Goal: Task Accomplishment & Management: Complete application form

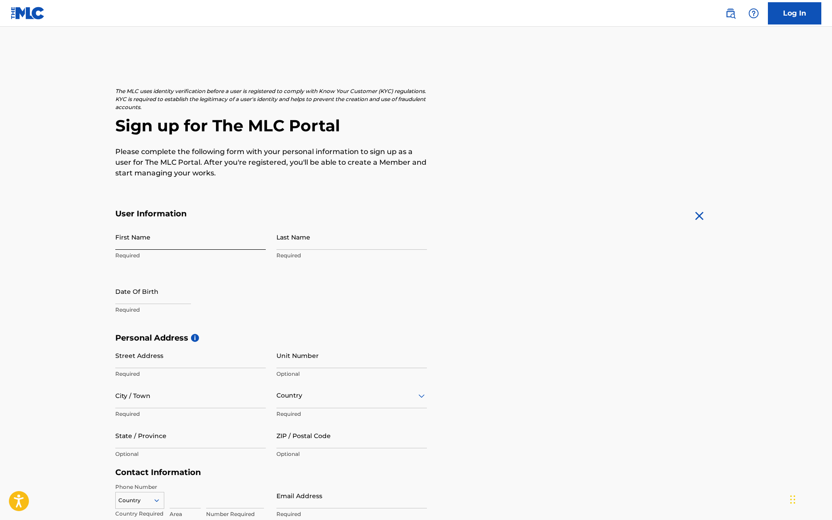
click at [169, 234] on input "First Name" at bounding box center [190, 236] width 151 height 25
type input "[PERSON_NAME]"
type input "[STREET_ADDRESS][PERSON_NAME]"
type input "[GEOGRAPHIC_DATA]"
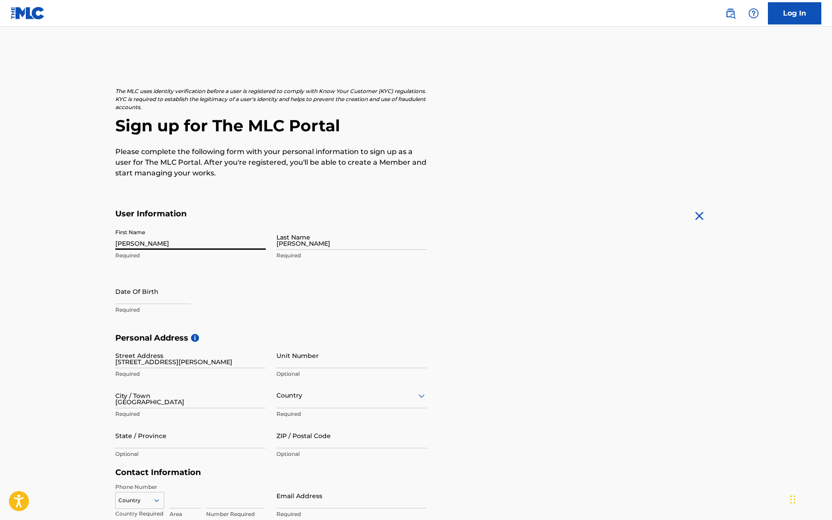
type input "[GEOGRAPHIC_DATA]"
type input "ME"
type input "04055"
type input "1"
type input "347"
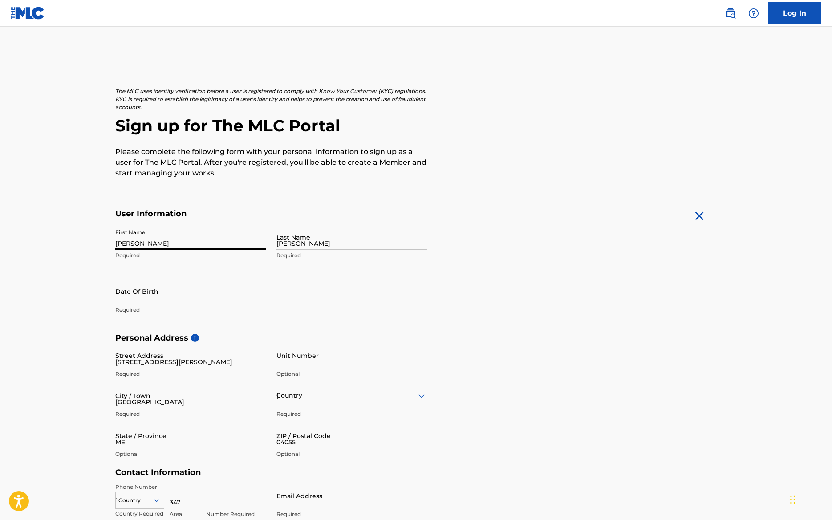
type input "4890270"
type input "[EMAIL_ADDRESS][DOMAIN_NAME]"
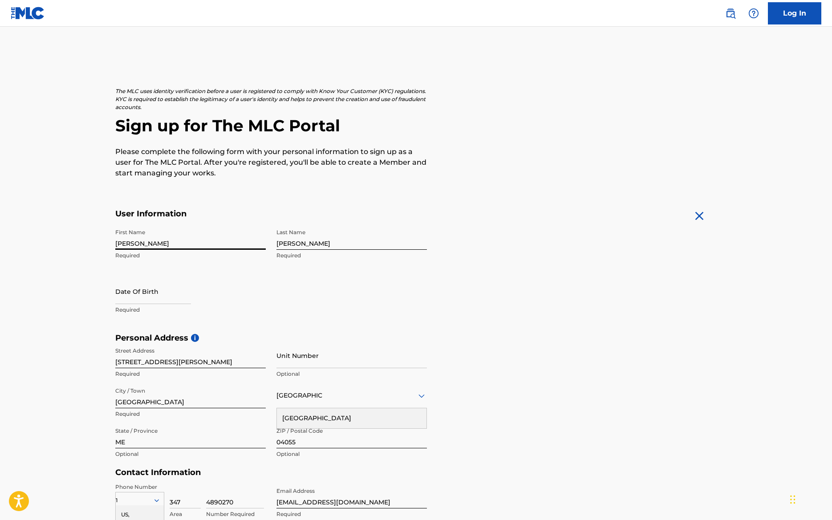
scroll to position [119, 0]
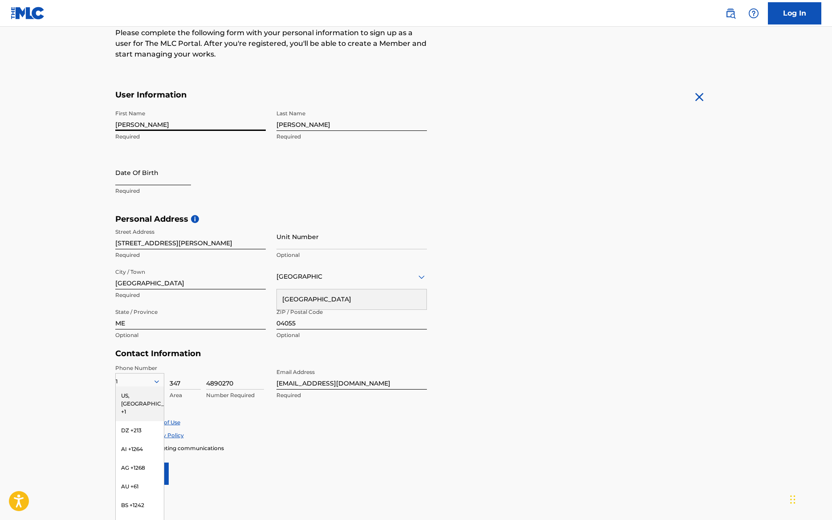
click at [151, 181] on input "text" at bounding box center [153, 172] width 76 height 25
select select "8"
select select "2025"
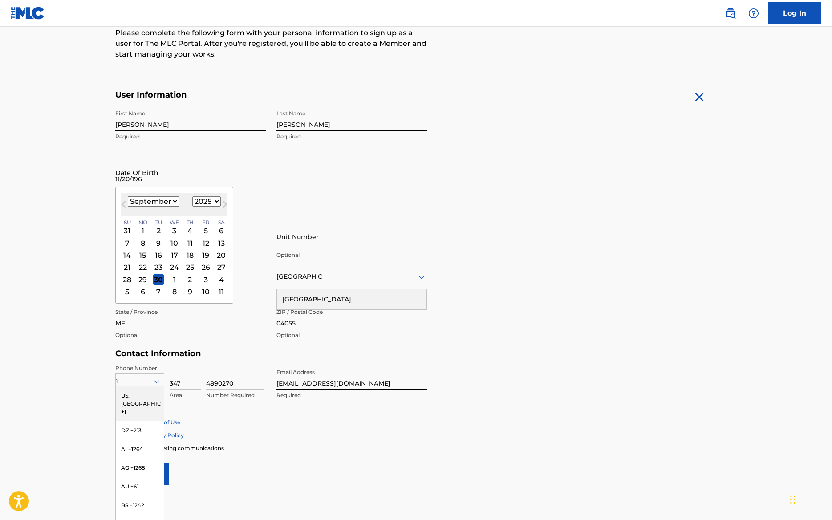
type input "[DATE]"
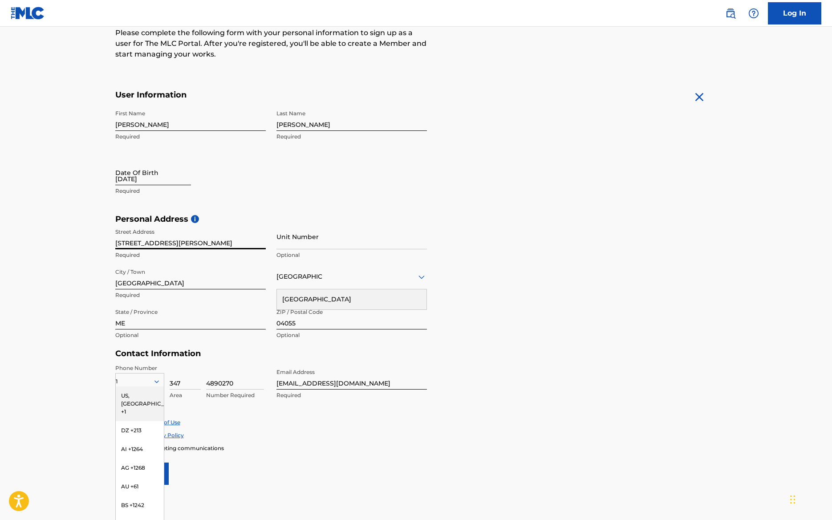
click at [145, 179] on input "[DATE]" at bounding box center [153, 172] width 76 height 25
select select "8"
select select "2025"
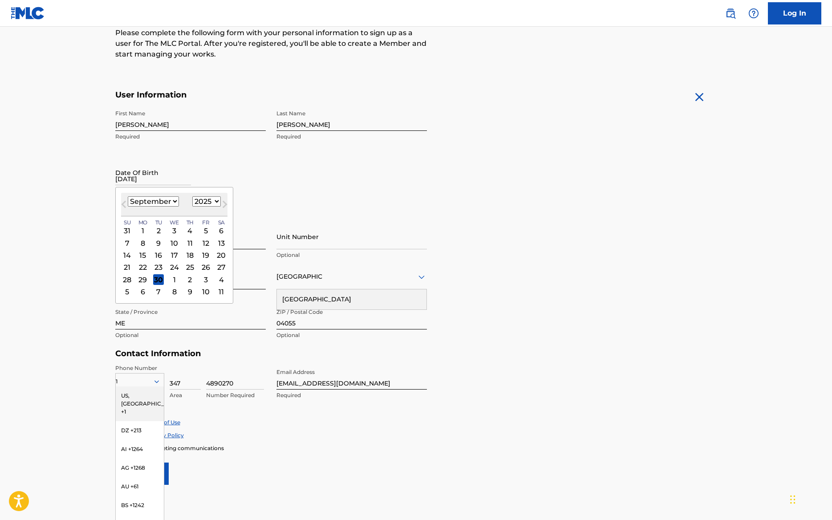
click at [173, 201] on select "January February March April May June July August September October November De…" at bounding box center [153, 201] width 51 height 10
select select "10"
click at [128, 196] on select "January February March April May June July August September October November De…" at bounding box center [153, 201] width 51 height 10
click at [189, 268] on div "20" at bounding box center [189, 267] width 11 height 11
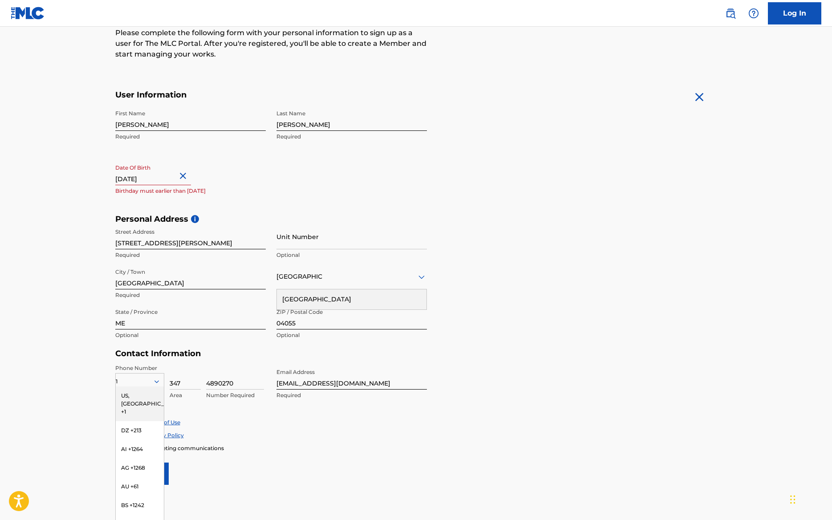
drag, startPoint x: 174, startPoint y: 179, endPoint x: 194, endPoint y: 181, distance: 19.7
click at [178, 179] on button "Close" at bounding box center [184, 176] width 13 height 27
click at [158, 177] on input "[DATE]" at bounding box center [153, 172] width 76 height 25
select select "8"
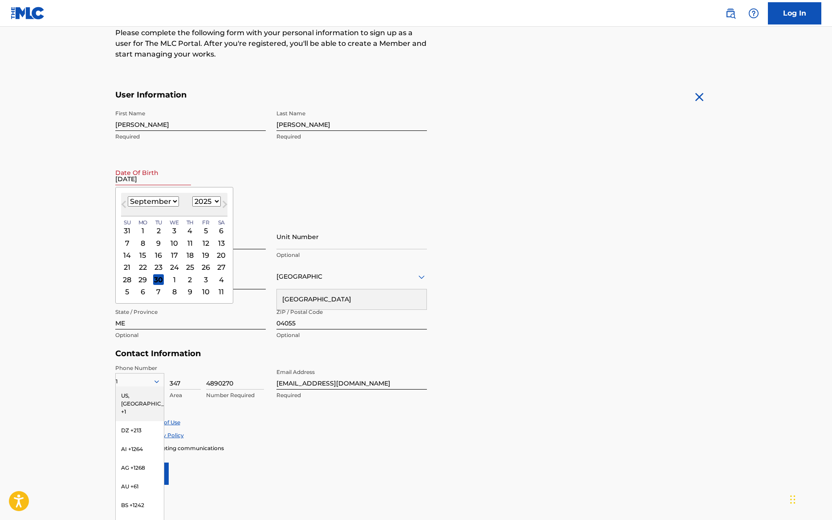
click at [214, 199] on select "1899 1900 1901 1902 1903 1904 1905 1906 1907 1908 1909 1910 1911 1912 1913 1914…" at bounding box center [206, 201] width 28 height 10
select select "1964"
click at [192, 196] on select "1899 1900 1901 1902 1903 1904 1905 1906 1907 1908 1909 1910 1911 1912 1913 1914…" at bounding box center [206, 201] width 28 height 10
click at [170, 199] on select "January February March April May June July August September October November De…" at bounding box center [153, 201] width 51 height 10
select select "10"
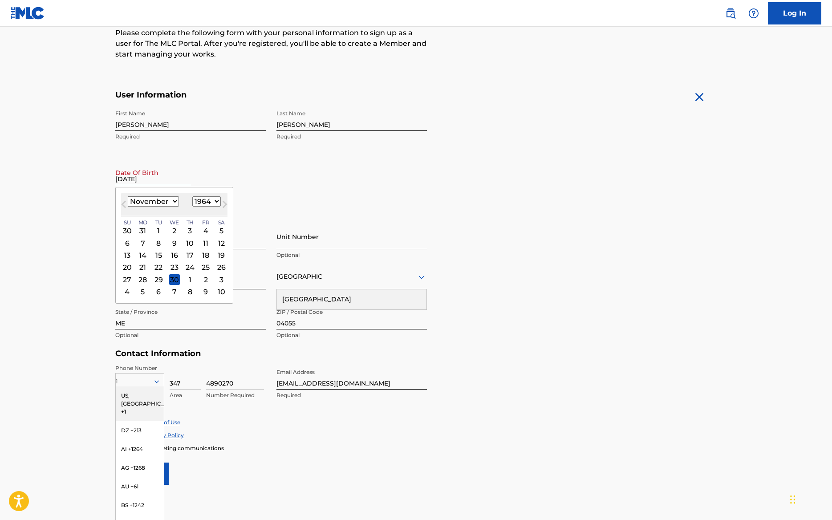
click at [128, 196] on select "January February March April May June July August September October November De…" at bounding box center [153, 201] width 51 height 10
click at [203, 258] on div "20" at bounding box center [205, 255] width 11 height 11
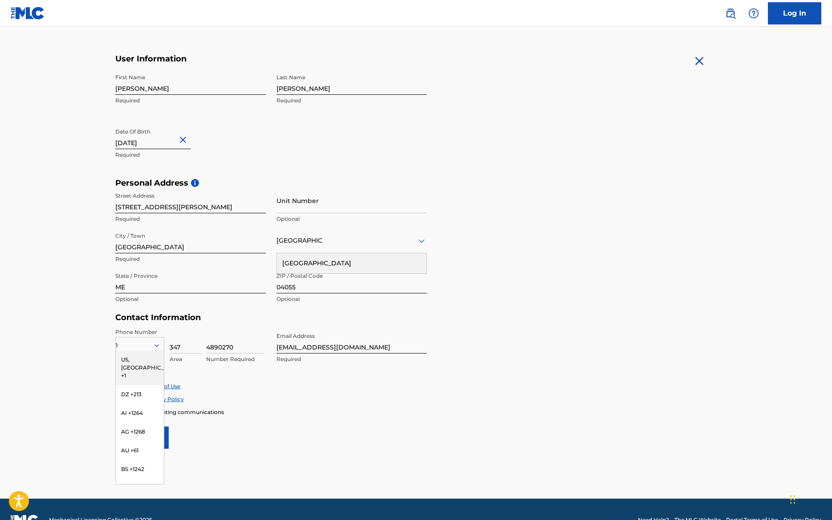
scroll to position [176, 0]
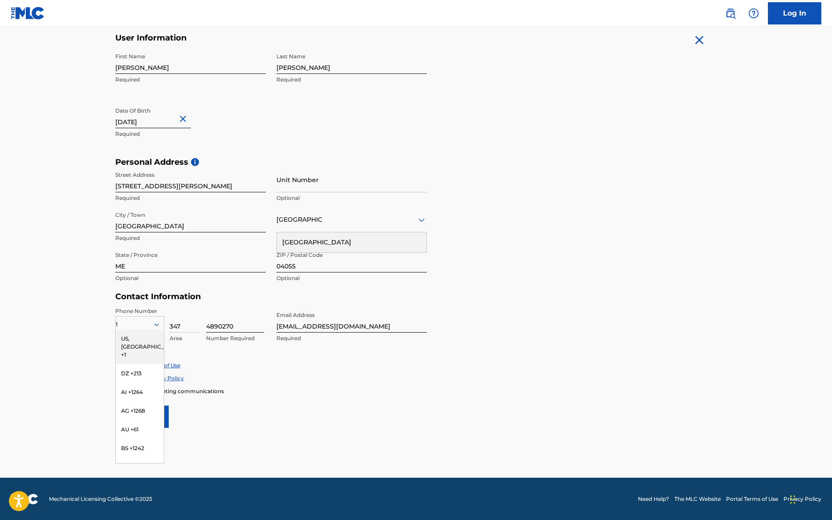
click at [205, 310] on div "1 [GEOGRAPHIC_DATA], [GEOGRAPHIC_DATA] +1 DZ +213 AI +1264 AG +1268 AU +61 BS +…" at bounding box center [190, 327] width 151 height 40
click at [190, 355] on div "Phone Number 1 [GEOGRAPHIC_DATA], [GEOGRAPHIC_DATA] +1 DZ +213 AI +1264 AG +126…" at bounding box center [271, 334] width 312 height 54
click at [142, 338] on div "US, [GEOGRAPHIC_DATA] +1" at bounding box center [140, 347] width 48 height 35
click at [155, 324] on icon at bounding box center [156, 324] width 4 height 3
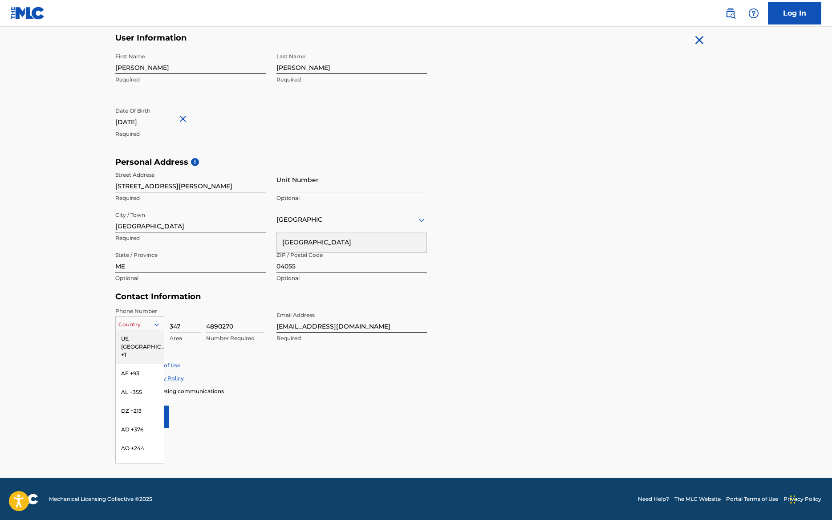
click at [138, 339] on div "US, [GEOGRAPHIC_DATA] +1" at bounding box center [140, 347] width 48 height 35
click at [133, 415] on input "Sign up" at bounding box center [141, 417] width 53 height 22
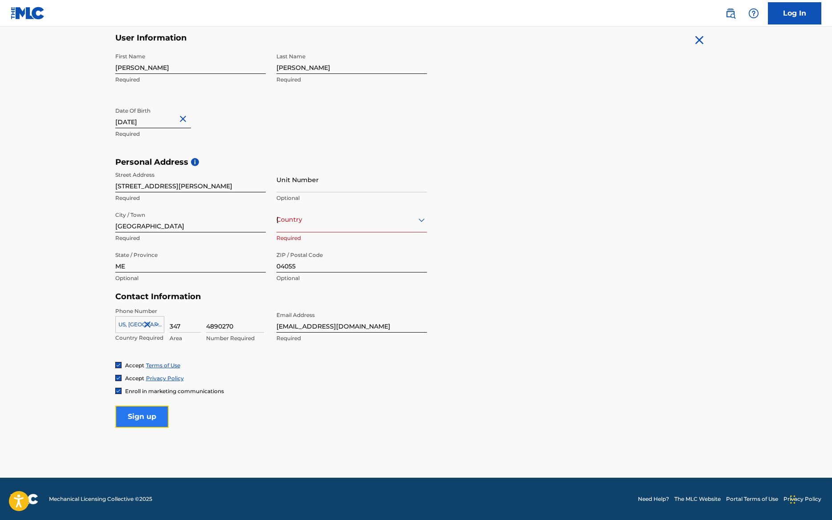
click at [158, 414] on input "Sign up" at bounding box center [141, 417] width 53 height 22
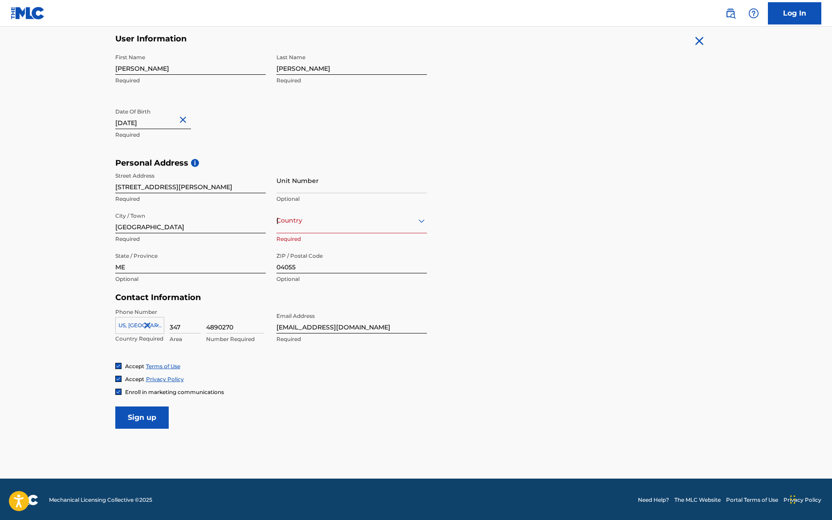
scroll to position [175, 0]
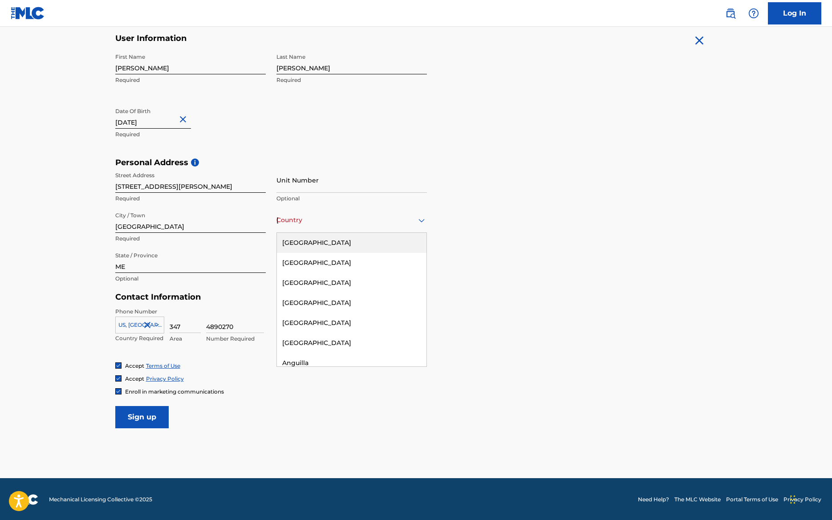
click at [400, 222] on div "[GEOGRAPHIC_DATA]" at bounding box center [352, 220] width 151 height 11
click at [340, 243] on div "[GEOGRAPHIC_DATA]" at bounding box center [352, 243] width 150 height 20
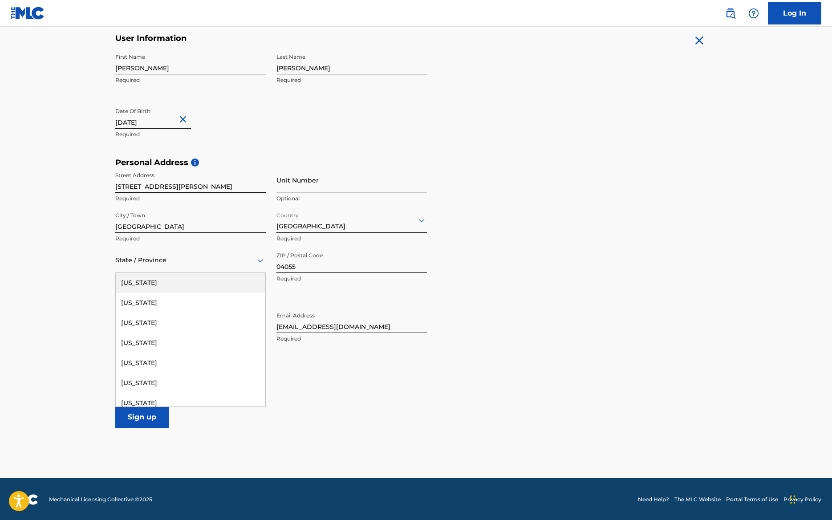
click at [176, 269] on div "State / Province" at bounding box center [190, 260] width 151 height 25
click at [161, 342] on div "[US_STATE]" at bounding box center [191, 341] width 150 height 20
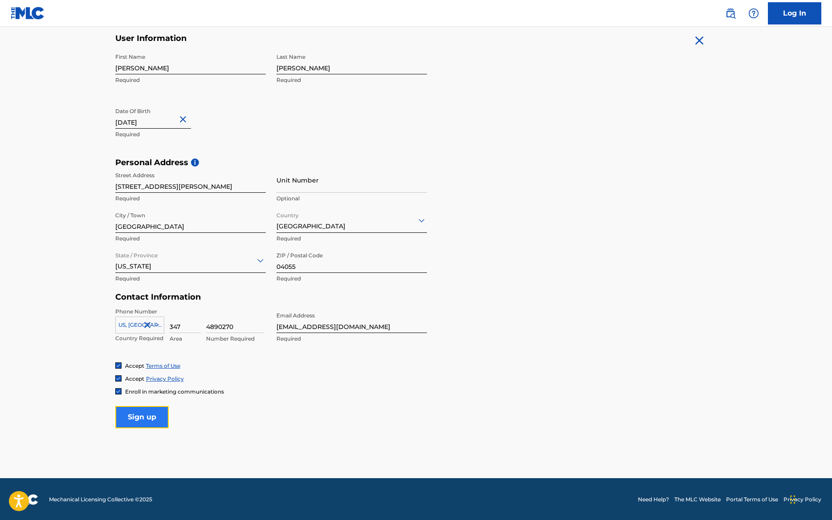
click at [142, 421] on input "Sign up" at bounding box center [141, 417] width 53 height 22
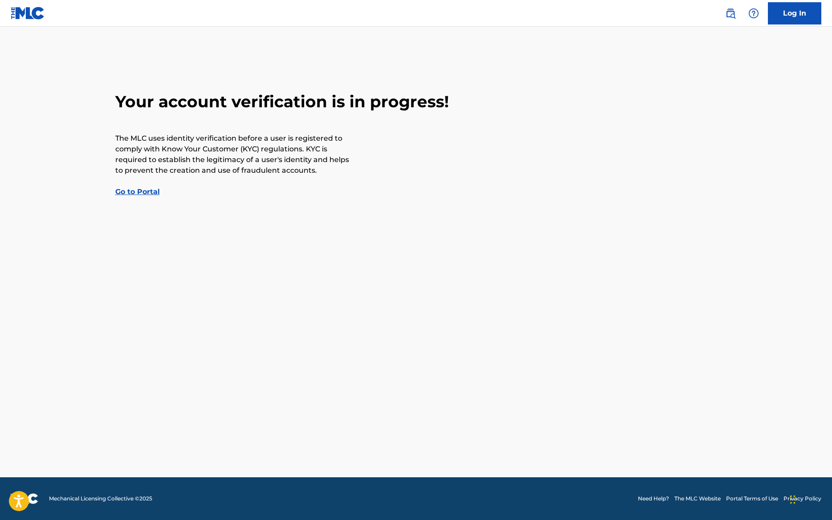
click at [146, 191] on link "Go to Portal" at bounding box center [137, 191] width 45 height 8
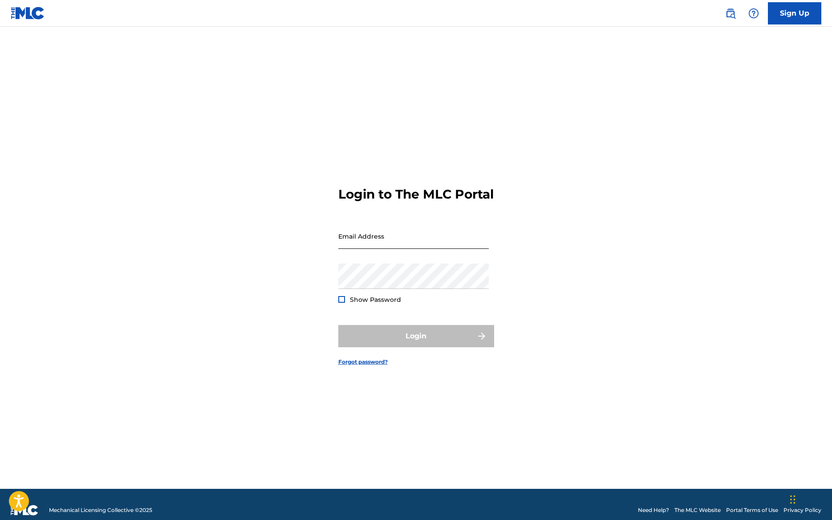
click at [396, 244] on input "Email Address" at bounding box center [413, 236] width 151 height 25
type input "[EMAIL_ADDRESS][DOMAIN_NAME]"
click at [576, 372] on div "Login to The MLC Portal Email Address [EMAIL_ADDRESS][DOMAIN_NAME] Password Sho…" at bounding box center [416, 269] width 623 height 440
click at [416, 346] on div "Login" at bounding box center [416, 336] width 156 height 22
click at [482, 343] on div "Login" at bounding box center [416, 336] width 156 height 22
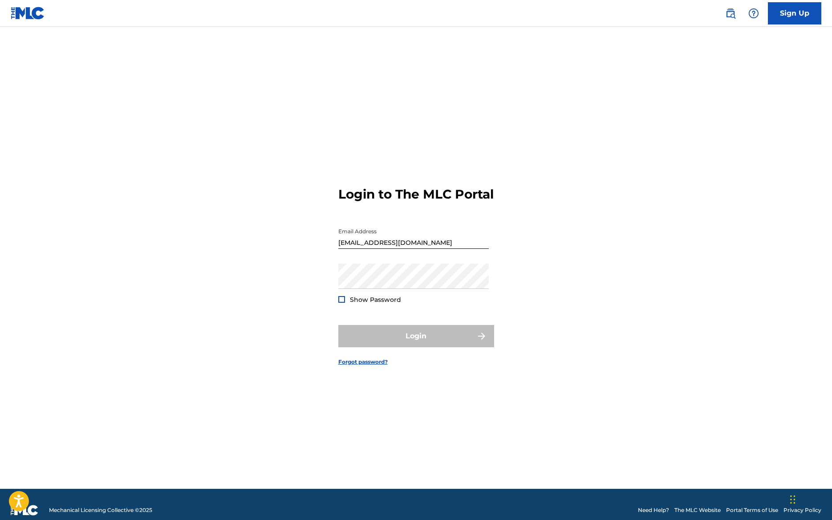
click at [502, 203] on div "Login to The MLC Portal Email Address [EMAIL_ADDRESS][DOMAIN_NAME] Password Sho…" at bounding box center [416, 269] width 623 height 440
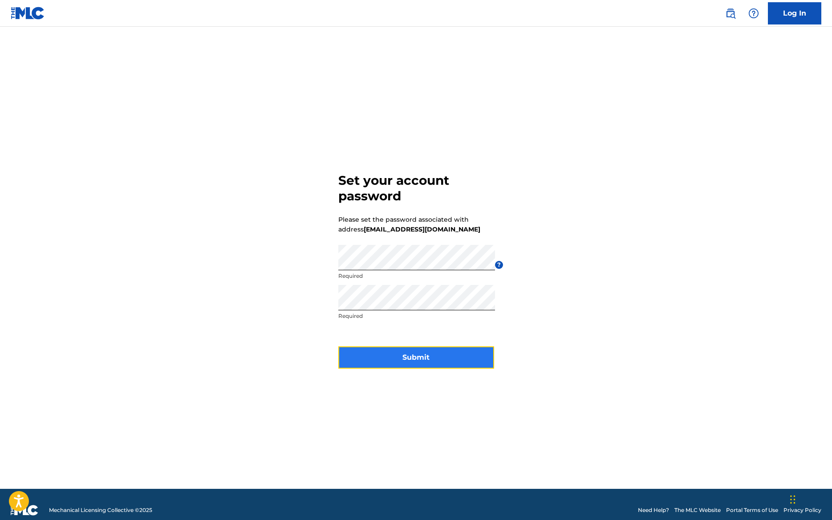
click at [440, 361] on button "Submit" at bounding box center [416, 357] width 156 height 22
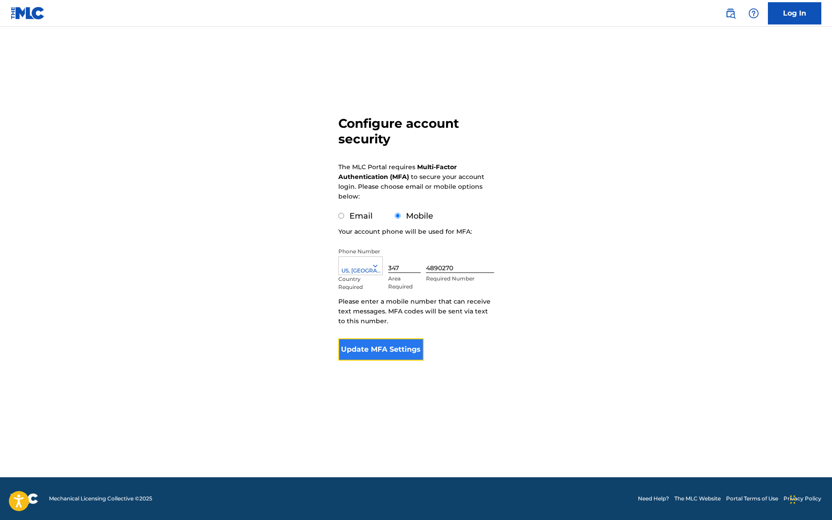
click at [393, 353] on button "Update MFA Settings" at bounding box center [381, 349] width 86 height 22
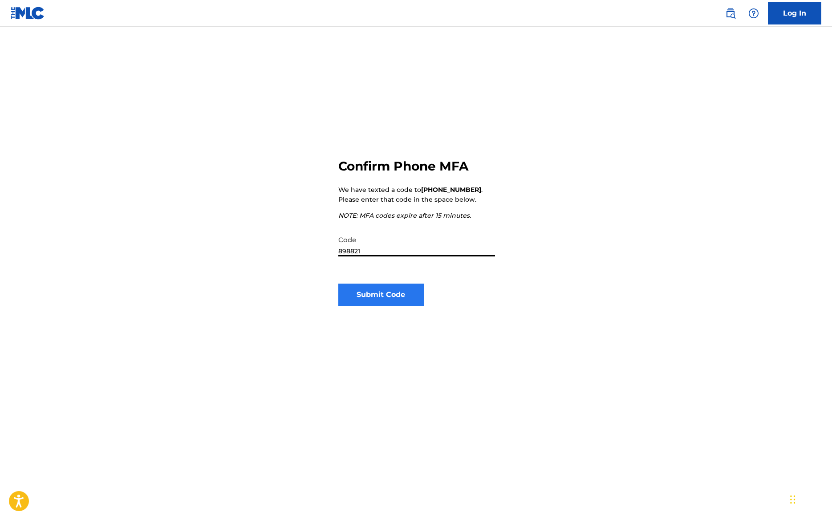
type input "898821"
click at [383, 296] on button "Submit Code" at bounding box center [381, 295] width 86 height 22
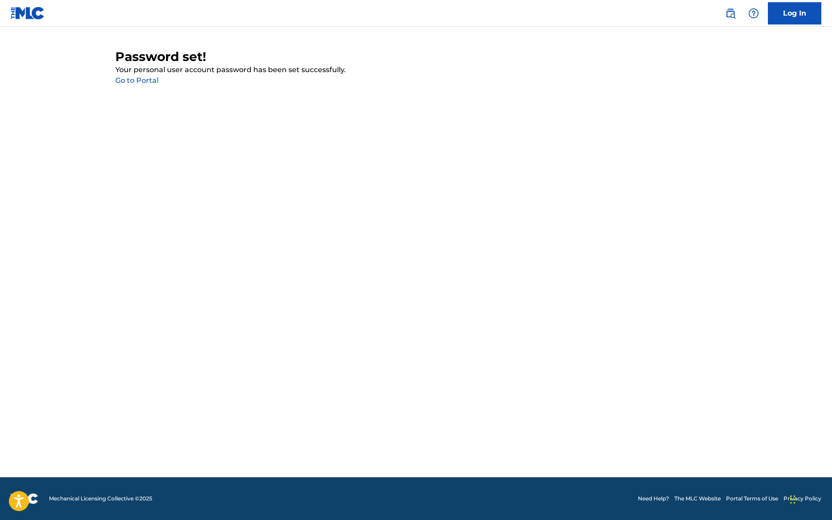
click at [151, 81] on link "Go to Portal" at bounding box center [136, 80] width 43 height 8
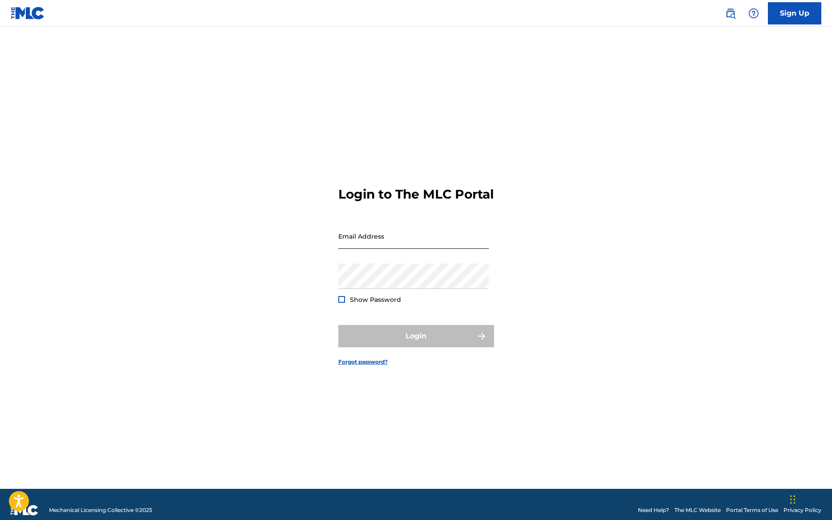
click at [381, 240] on input "Email Address" at bounding box center [413, 236] width 151 height 25
type input "[EMAIL_ADDRESS][DOMAIN_NAME]"
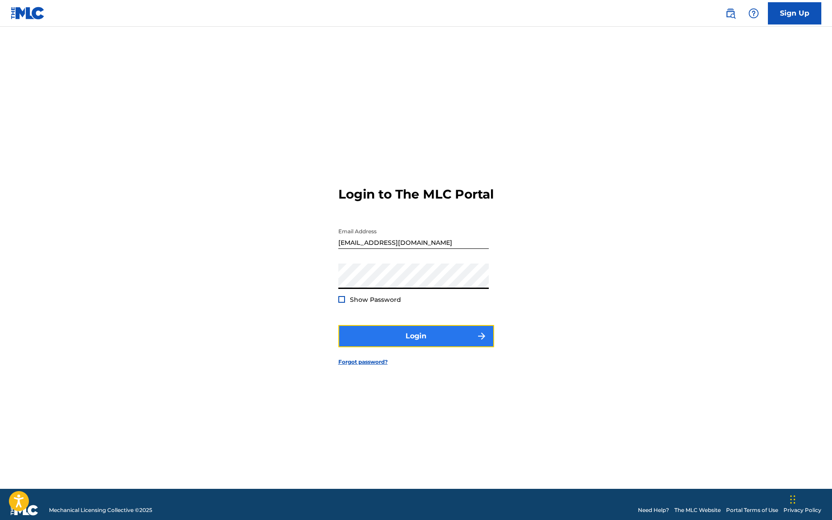
click at [420, 347] on button "Login" at bounding box center [416, 336] width 156 height 22
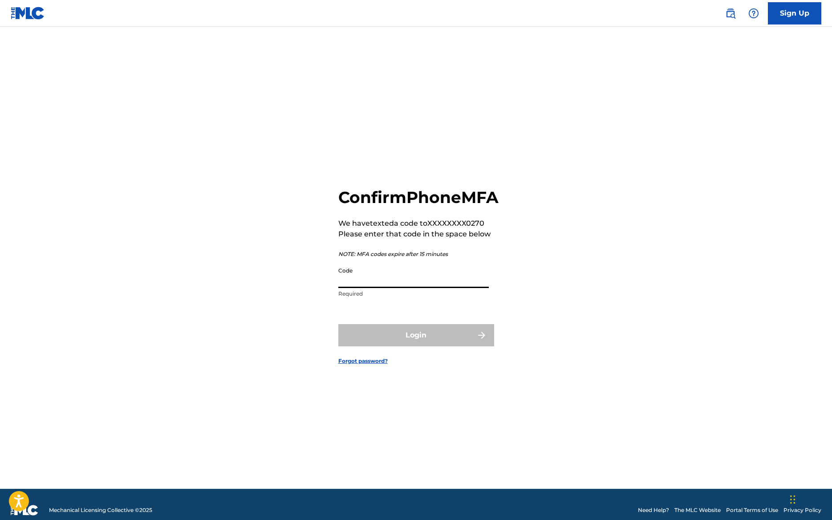
click at [370, 288] on input "Code" at bounding box center [413, 275] width 151 height 25
type input "214522"
click at [425, 346] on button "Login" at bounding box center [416, 335] width 156 height 22
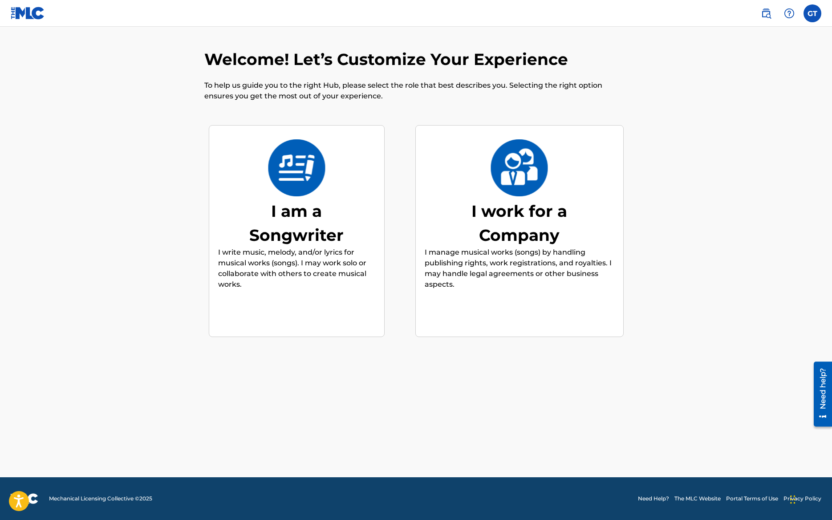
click at [302, 187] on img at bounding box center [297, 167] width 58 height 57
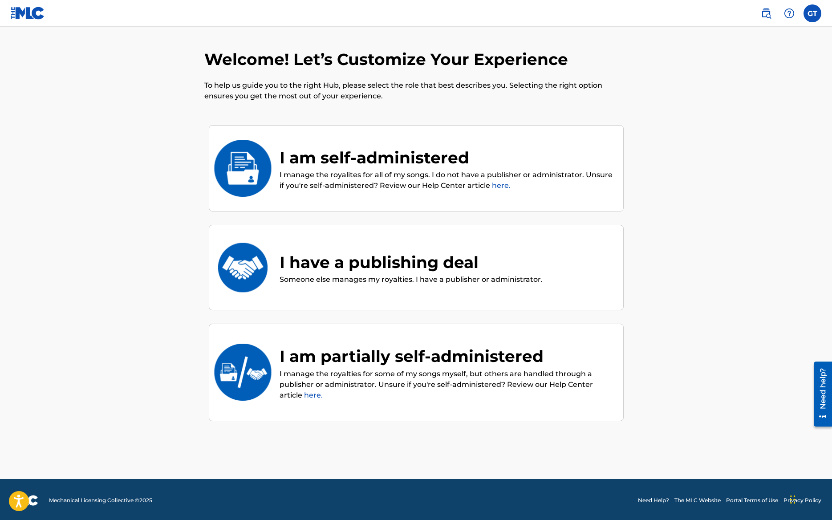
click at [481, 184] on p "I manage the royalites for all of my songs. I do not have a publisher or admini…" at bounding box center [447, 180] width 335 height 21
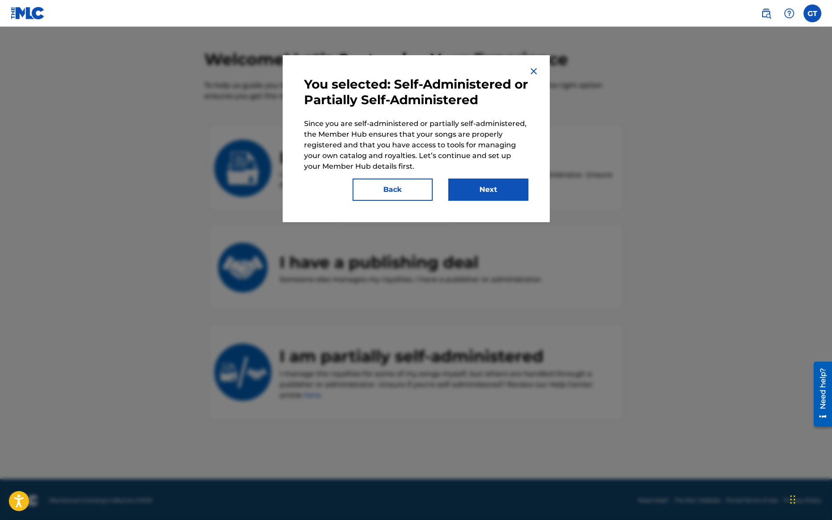
click at [533, 70] on img at bounding box center [534, 71] width 11 height 11
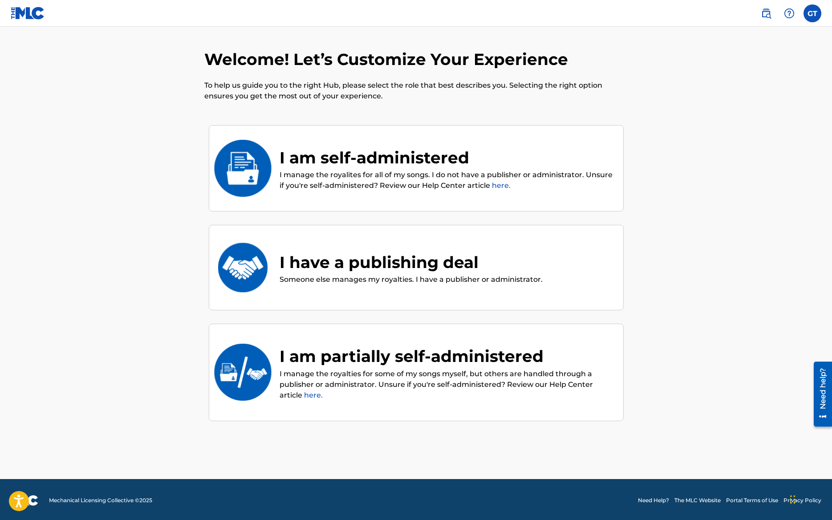
click at [505, 186] on link "here." at bounding box center [501, 185] width 19 height 8
click at [387, 155] on div "I am self-administered" at bounding box center [447, 158] width 335 height 24
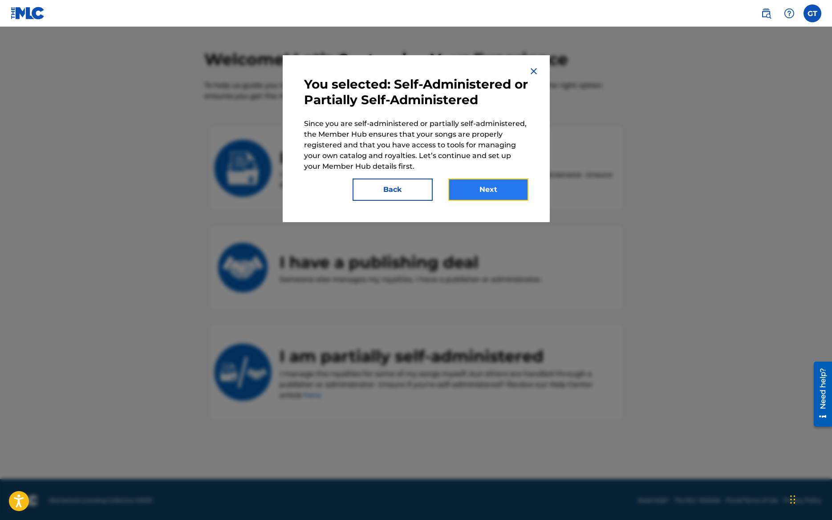
click at [509, 187] on button "Next" at bounding box center [488, 190] width 80 height 22
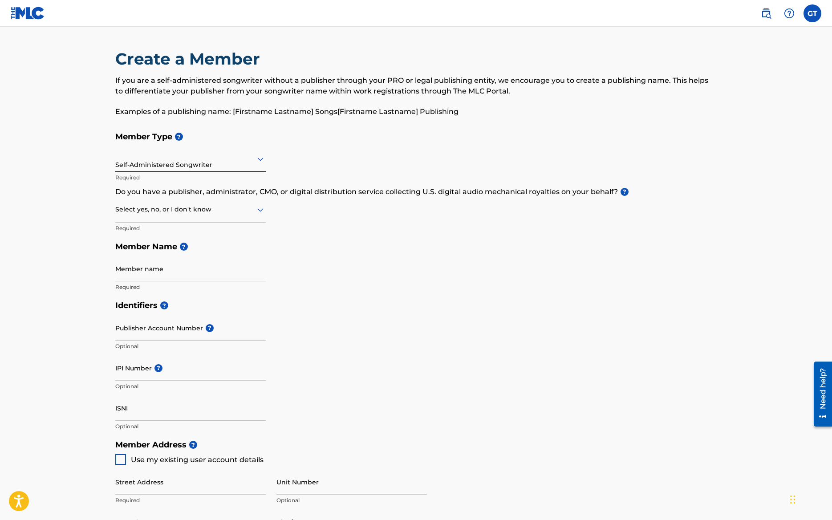
click at [262, 210] on icon at bounding box center [260, 210] width 6 height 4
click at [154, 255] on div "No" at bounding box center [191, 253] width 150 height 20
click at [167, 272] on input "Member name" at bounding box center [190, 268] width 151 height 25
type input "Glen Tarachow"
type input "[STREET_ADDRESS][PERSON_NAME]"
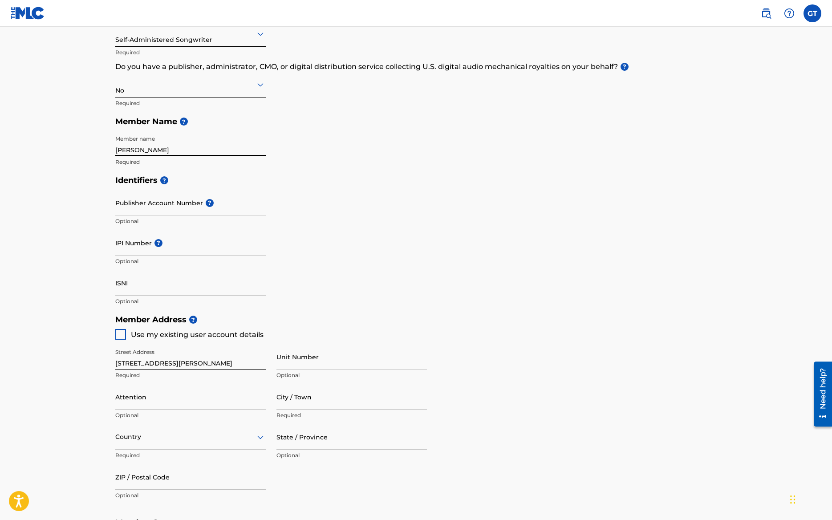
scroll to position [126, 0]
click at [164, 203] on input "Publisher Account Number ?" at bounding box center [190, 202] width 151 height 25
click at [142, 246] on input "IPI Number ?" at bounding box center [190, 242] width 151 height 25
paste input "00358079628"
click at [130, 248] on input "00358079628" at bounding box center [190, 242] width 151 height 25
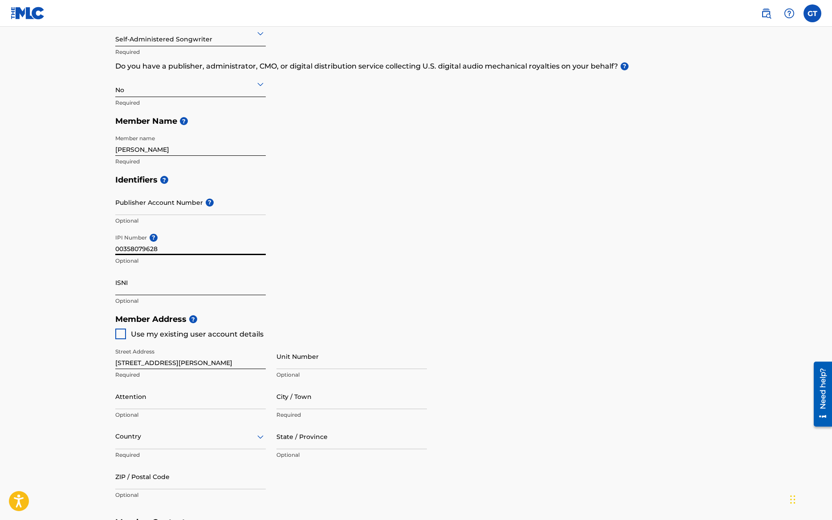
type input "00358079628"
click at [146, 288] on input "ISNI" at bounding box center [190, 282] width 151 height 25
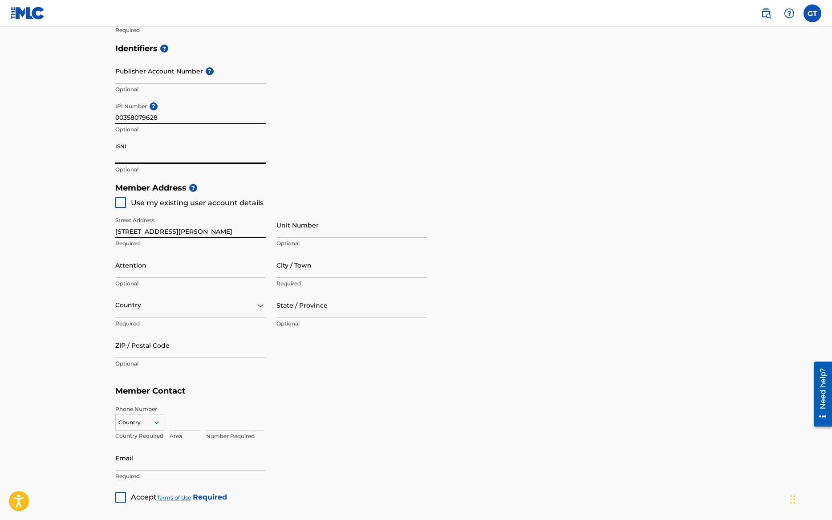
scroll to position [259, 0]
click at [120, 200] on div at bounding box center [120, 200] width 11 height 11
type input "[GEOGRAPHIC_DATA]"
type input "04055"
type input "347"
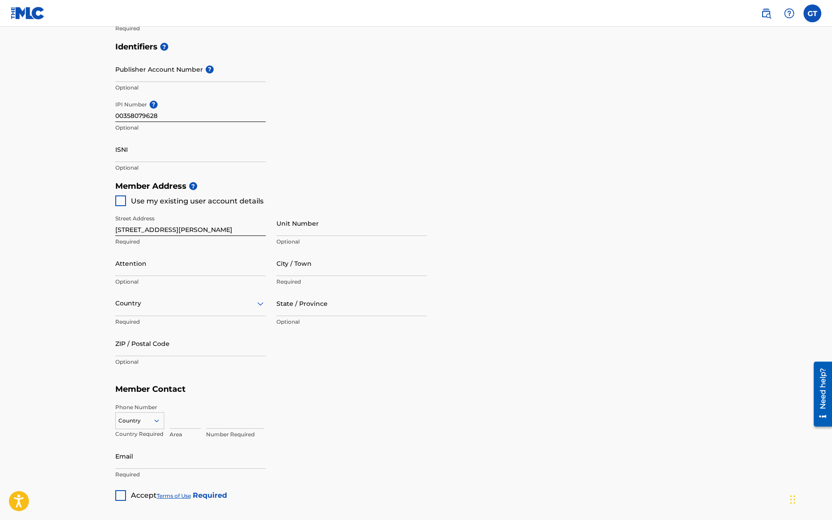
type input "4890270"
type input "[EMAIL_ADDRESS][DOMAIN_NAME]"
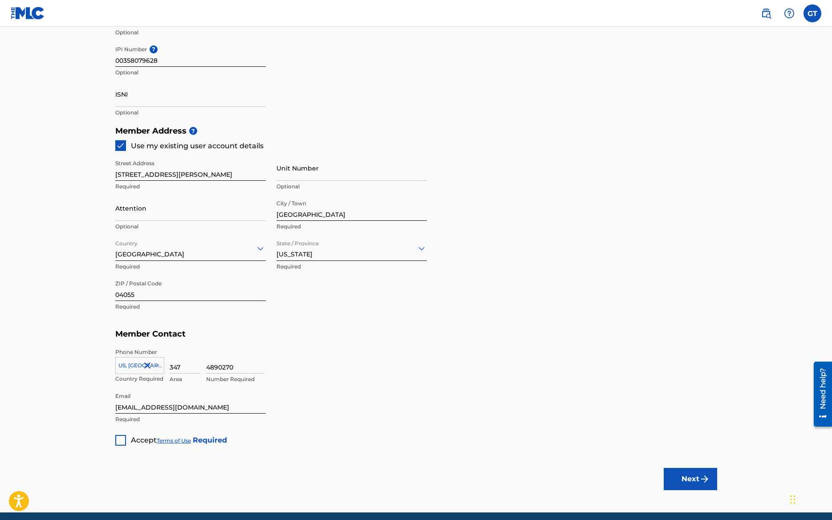
scroll to position [349, 0]
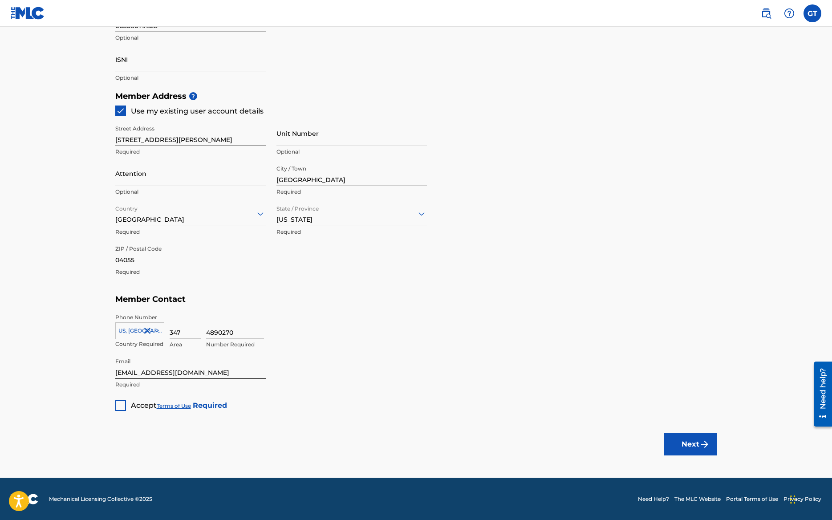
click at [121, 405] on div at bounding box center [120, 405] width 11 height 11
click at [692, 448] on button "Next" at bounding box center [690, 444] width 53 height 22
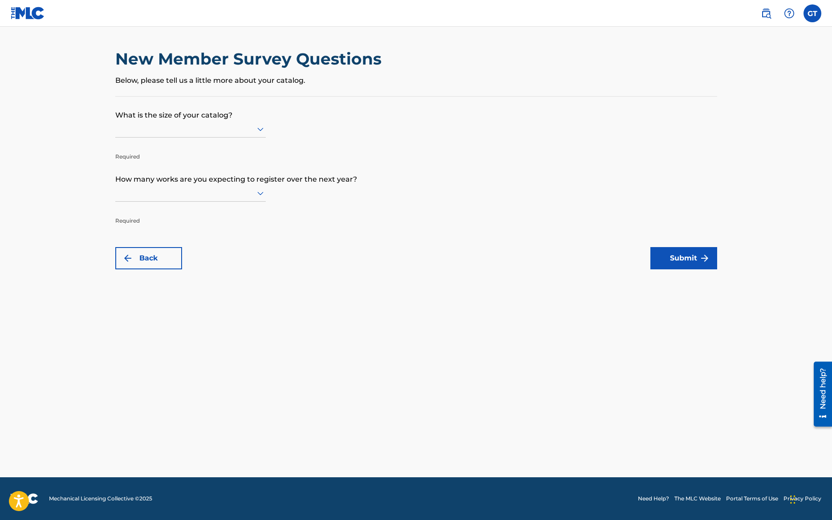
click at [250, 129] on div at bounding box center [190, 128] width 151 height 11
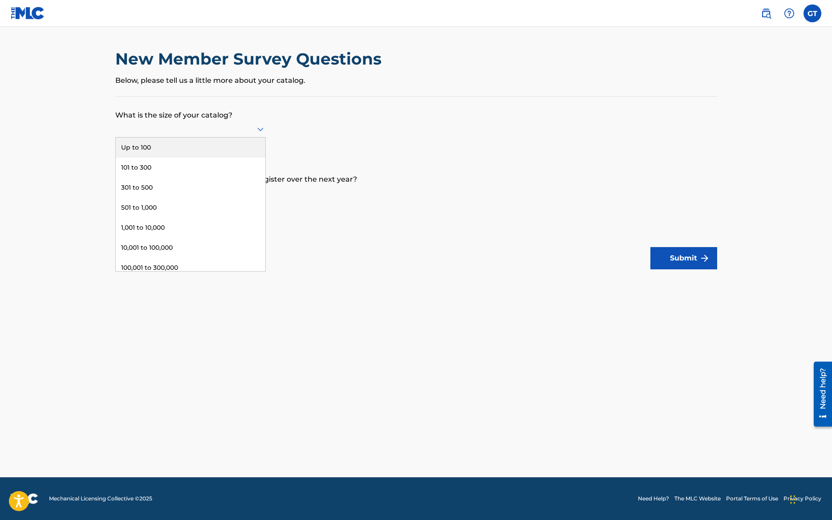
click at [149, 146] on div "Up to 100" at bounding box center [191, 148] width 150 height 20
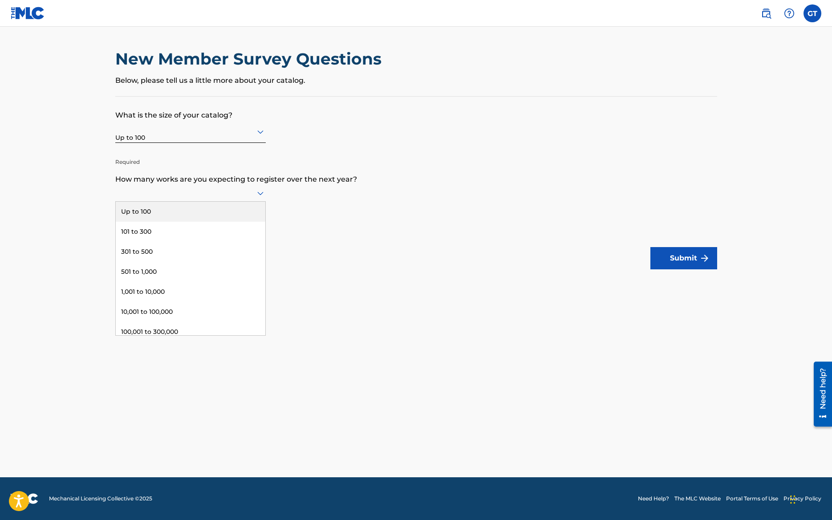
click at [261, 194] on icon at bounding box center [260, 194] width 6 height 4
click at [208, 206] on div "Up to 100" at bounding box center [191, 212] width 150 height 20
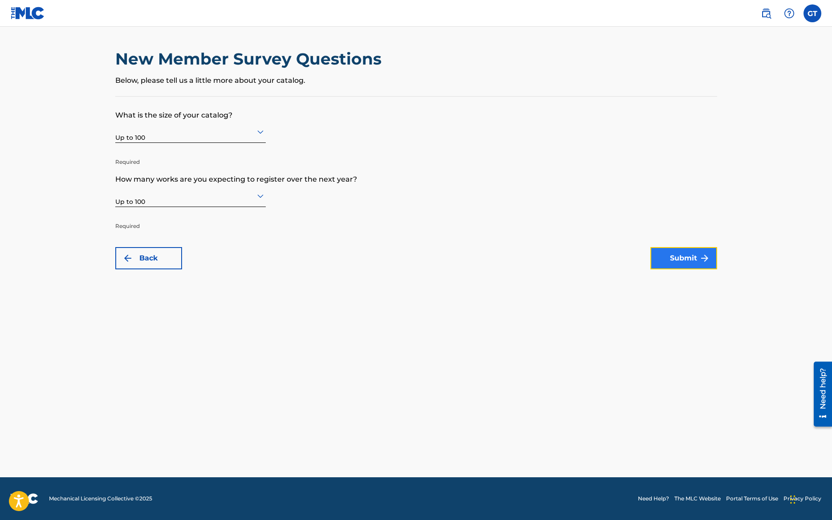
click at [685, 260] on button "Submit" at bounding box center [684, 258] width 67 height 22
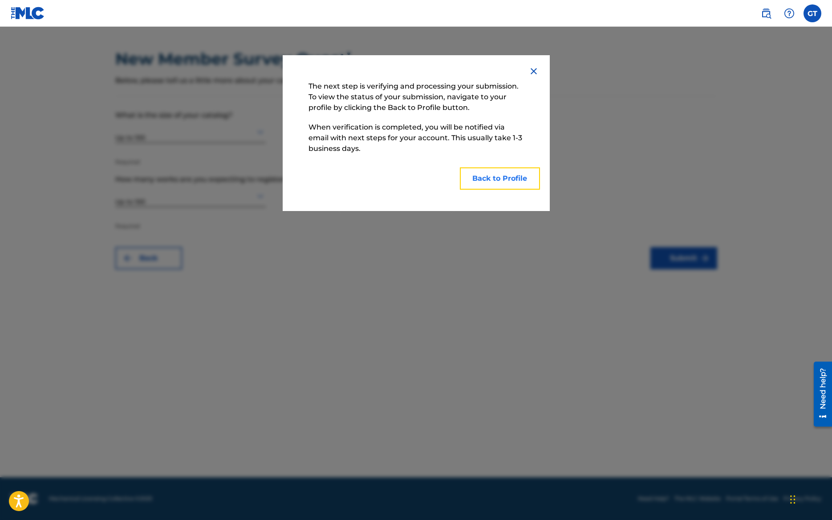
click at [493, 180] on button "Back to Profile" at bounding box center [500, 178] width 80 height 22
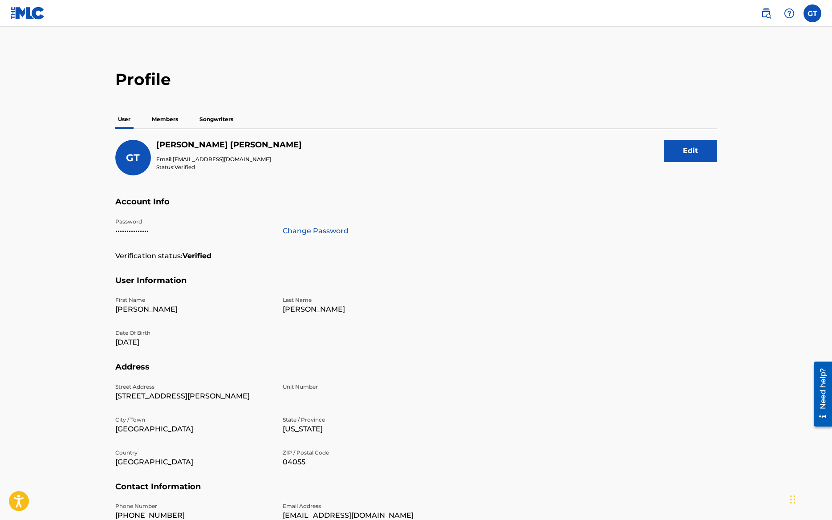
click at [167, 120] on p "Members" at bounding box center [165, 119] width 32 height 19
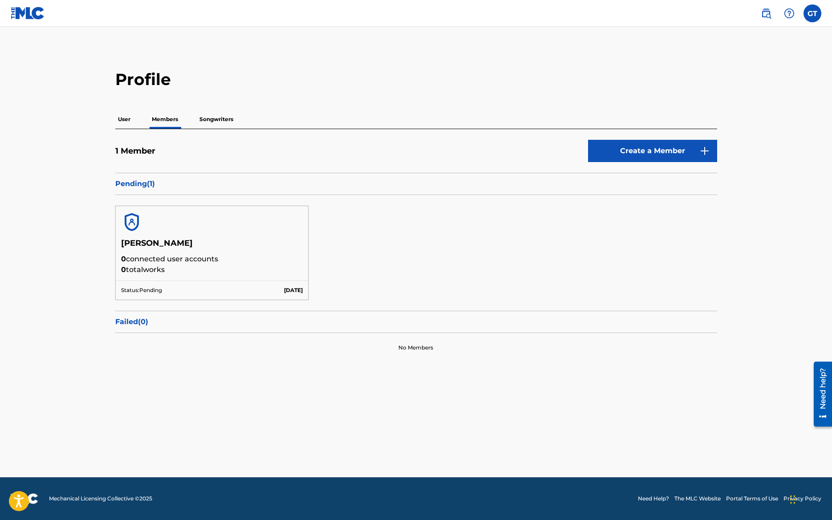
click at [221, 118] on p "Songwriters" at bounding box center [216, 119] width 39 height 19
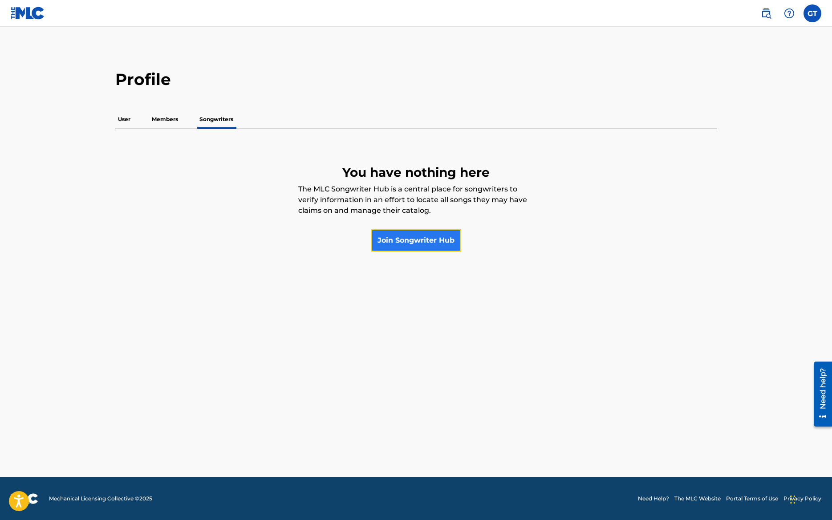
click at [429, 241] on link "Join Songwriter Hub" at bounding box center [416, 240] width 90 height 22
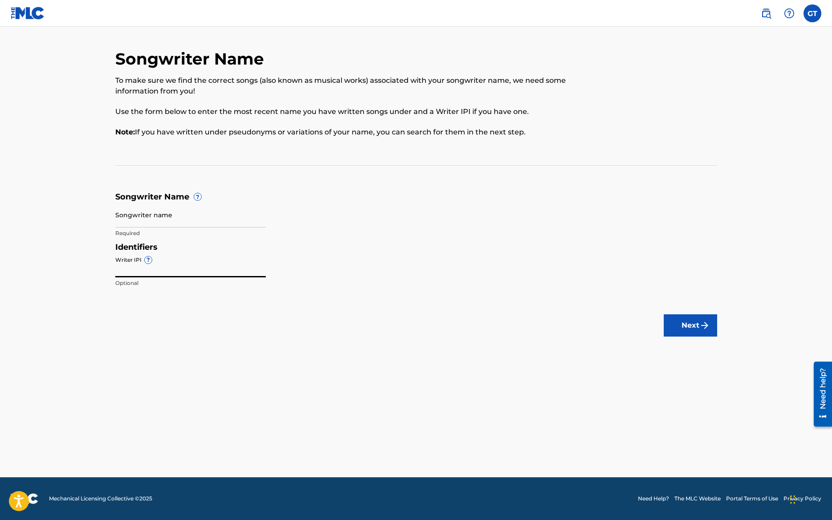
click at [135, 272] on input "Writer IPI ?" at bounding box center [190, 264] width 151 height 25
type input "00358079628"
click at [138, 219] on input "Songwriter name" at bounding box center [190, 214] width 151 height 25
type input "Glen Tarachow"
click at [692, 326] on button "Next" at bounding box center [690, 325] width 53 height 22
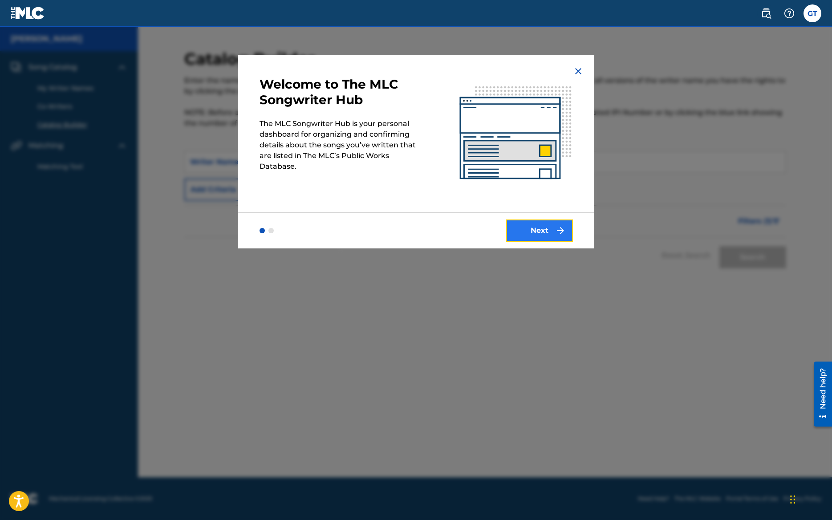
click at [553, 230] on button "Next" at bounding box center [539, 231] width 67 height 22
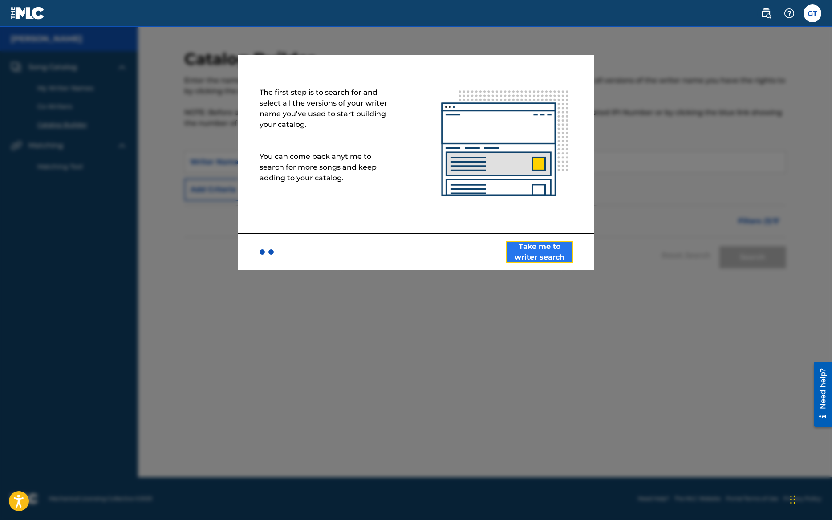
click at [549, 253] on button "Take me to writer search" at bounding box center [539, 252] width 67 height 22
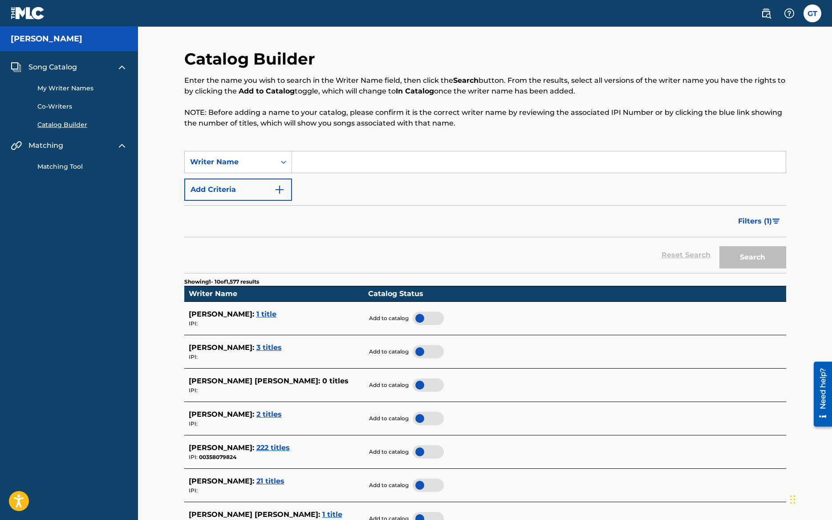
click at [270, 314] on span "1 title" at bounding box center [266, 314] width 20 height 8
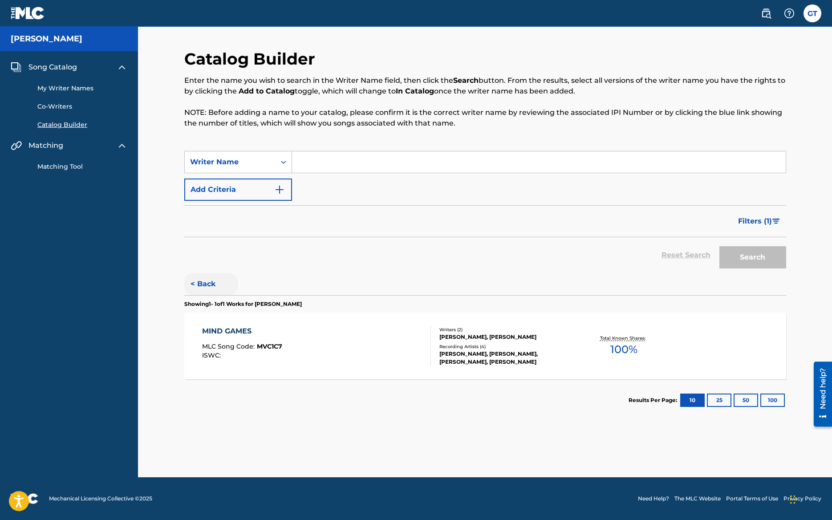
click at [200, 281] on button "< Back" at bounding box center [210, 284] width 53 height 22
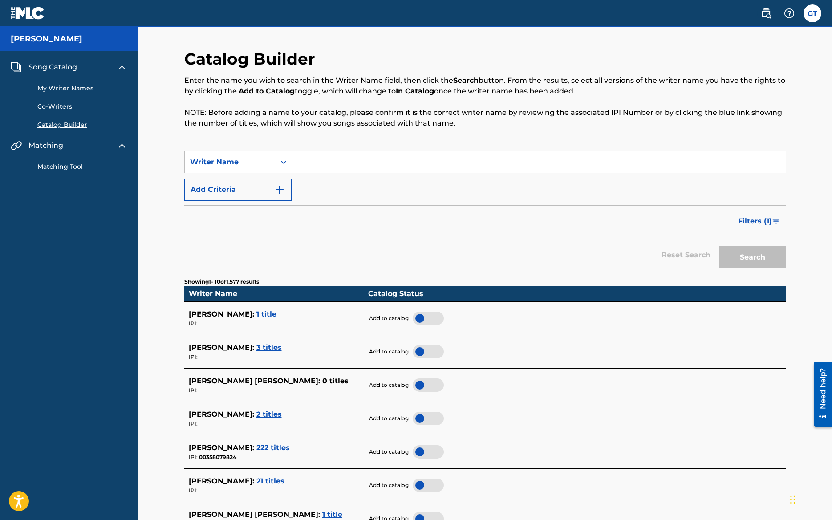
click at [433, 320] on div at bounding box center [428, 318] width 31 height 13
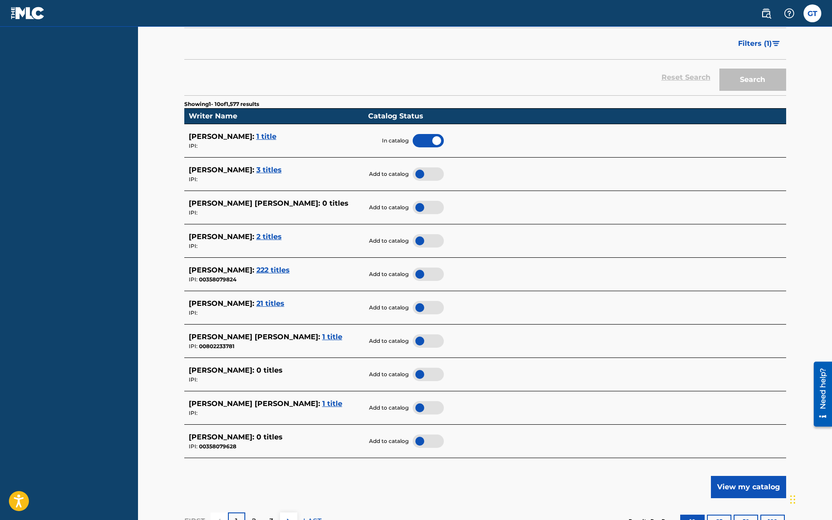
scroll to position [179, 0]
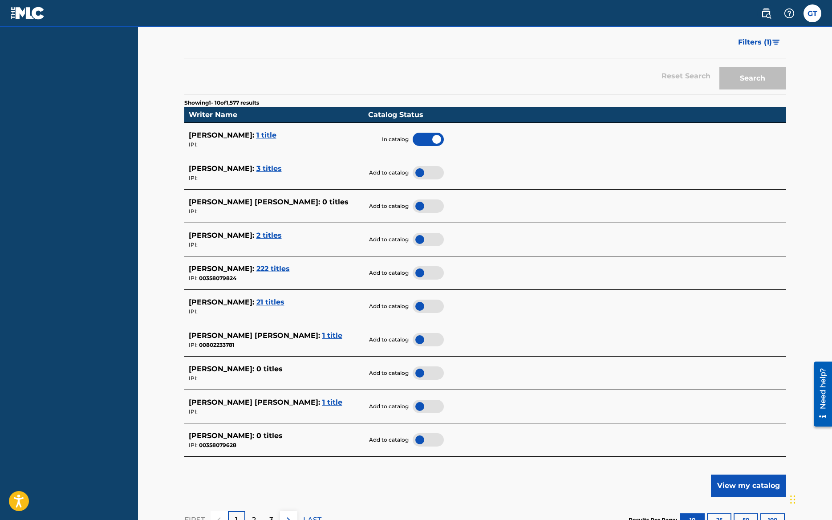
click at [274, 269] on span "222 titles" at bounding box center [272, 268] width 33 height 8
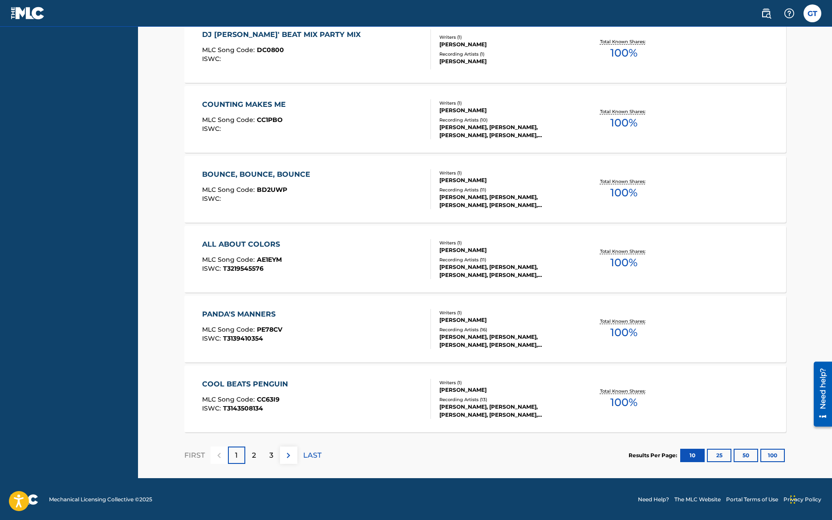
scroll to position [577, 0]
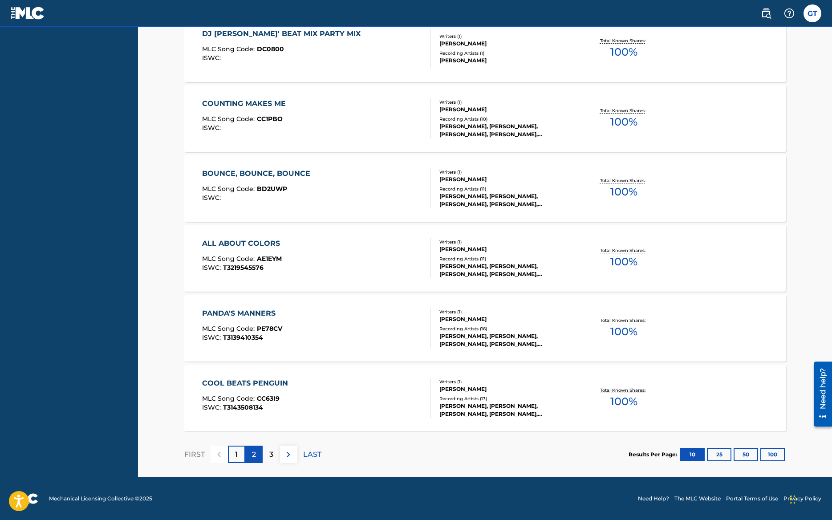
click at [256, 454] on div "2" at bounding box center [253, 454] width 17 height 17
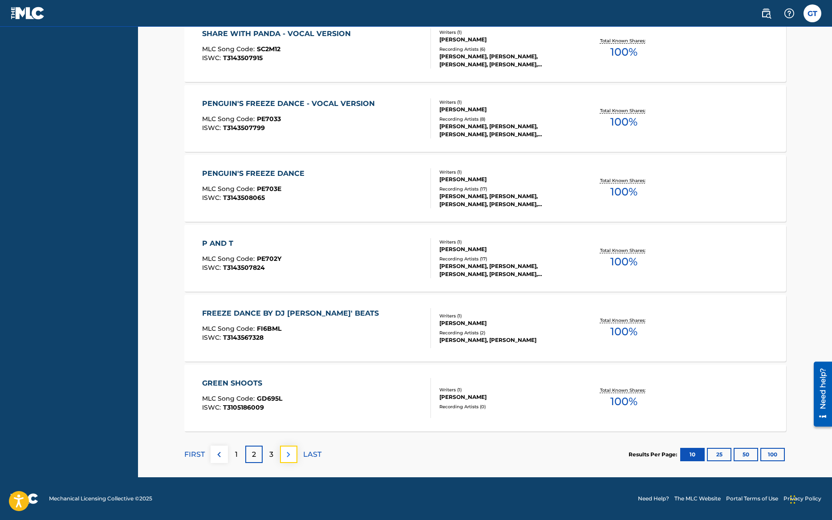
click at [291, 452] on img at bounding box center [288, 454] width 11 height 11
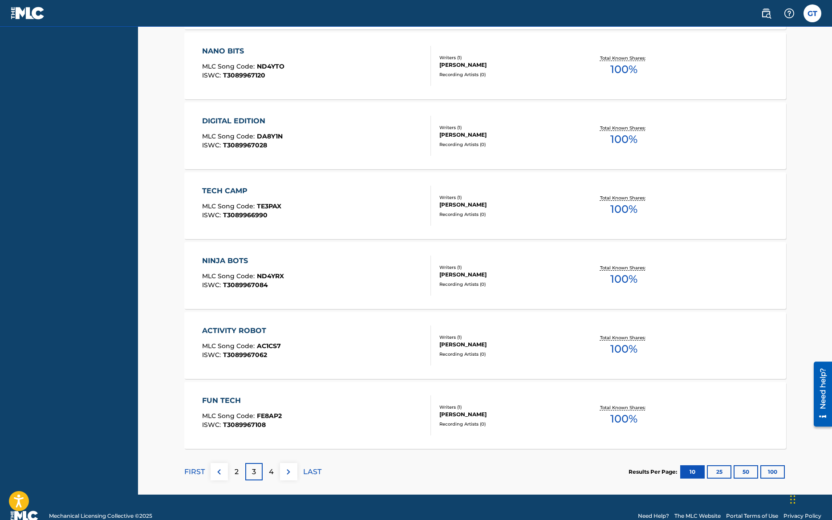
scroll to position [556, 0]
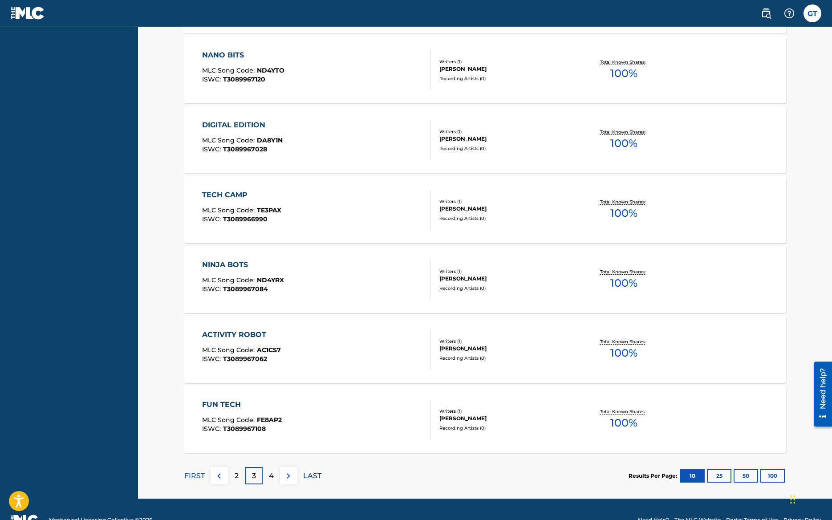
click at [308, 476] on p "LAST" at bounding box center [312, 476] width 18 height 11
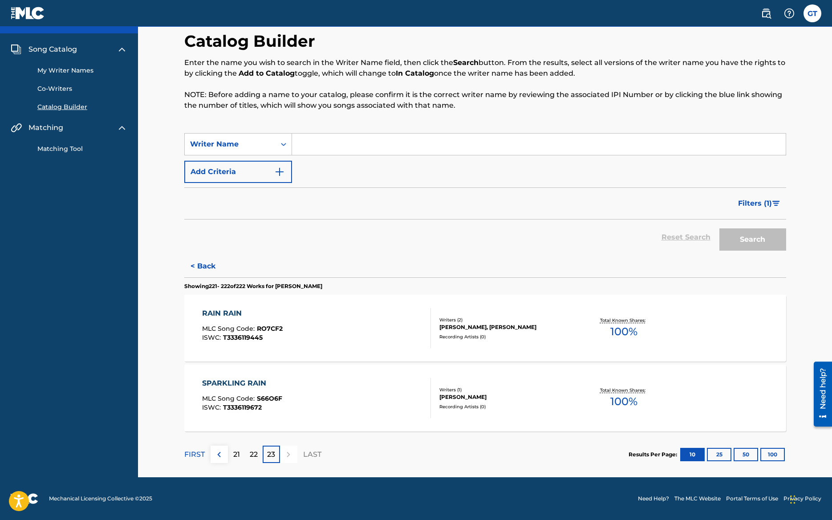
scroll to position [0, 0]
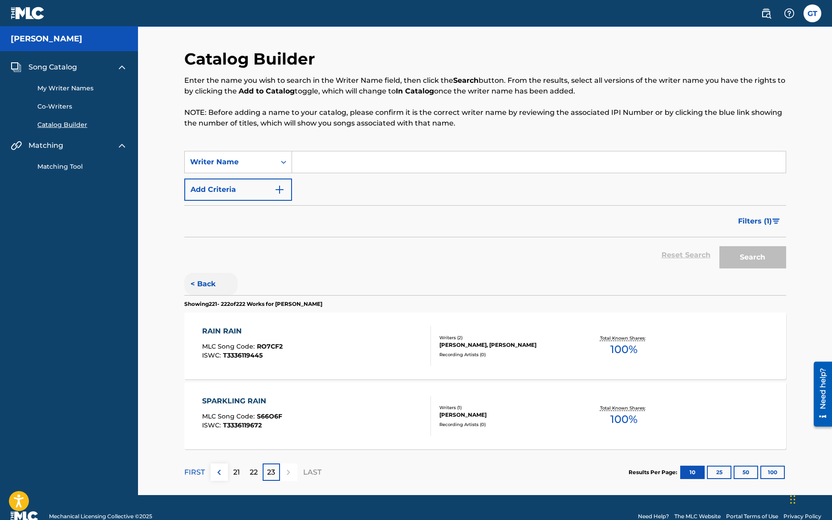
click at [203, 284] on button "< Back" at bounding box center [210, 284] width 53 height 22
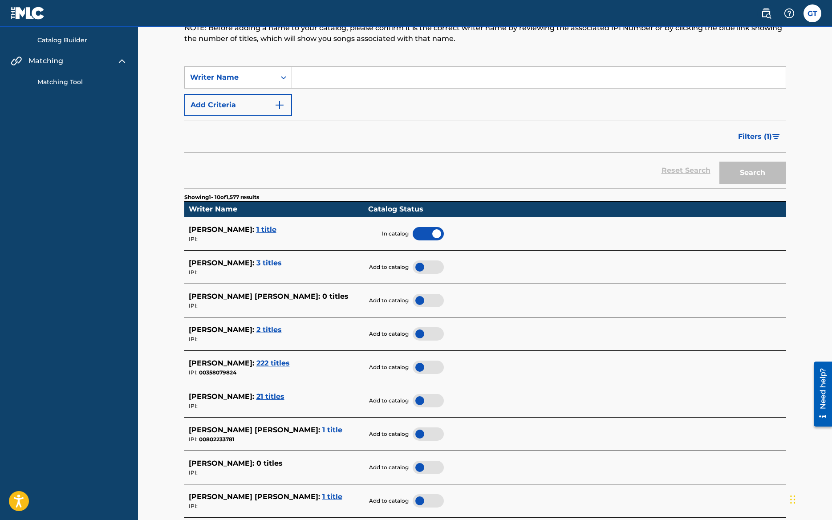
scroll to position [86, 0]
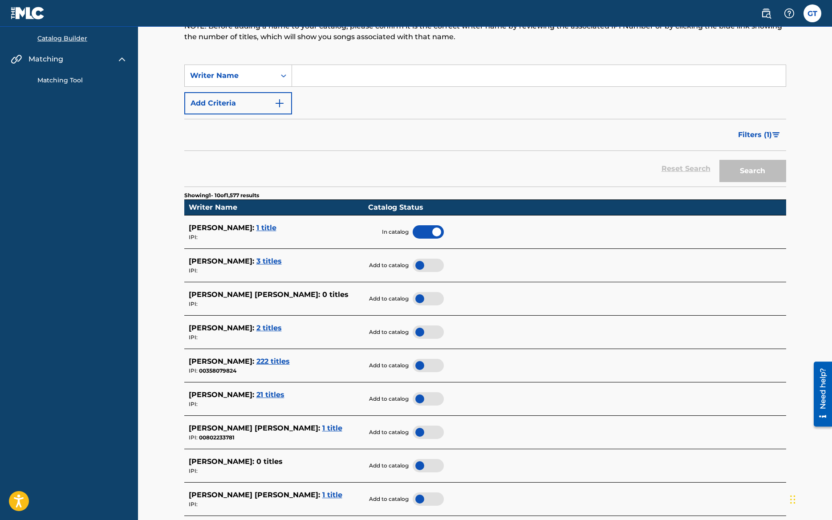
click at [429, 366] on div at bounding box center [428, 365] width 31 height 13
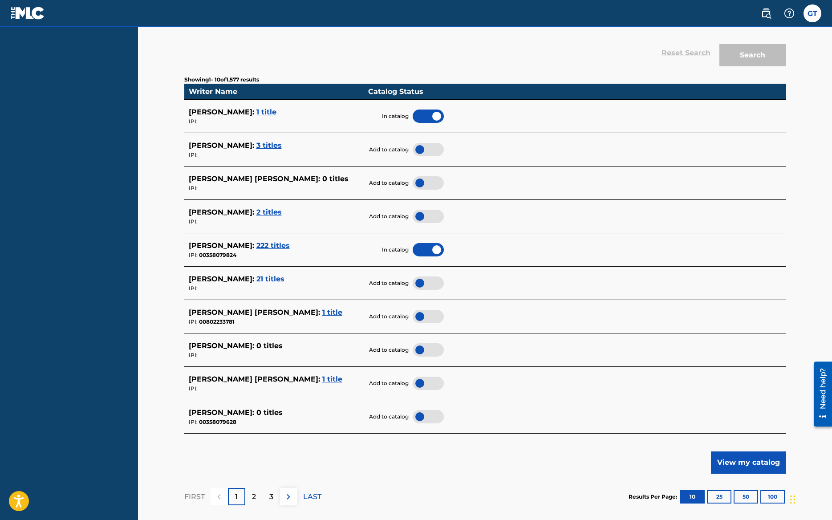
scroll to position [203, 0]
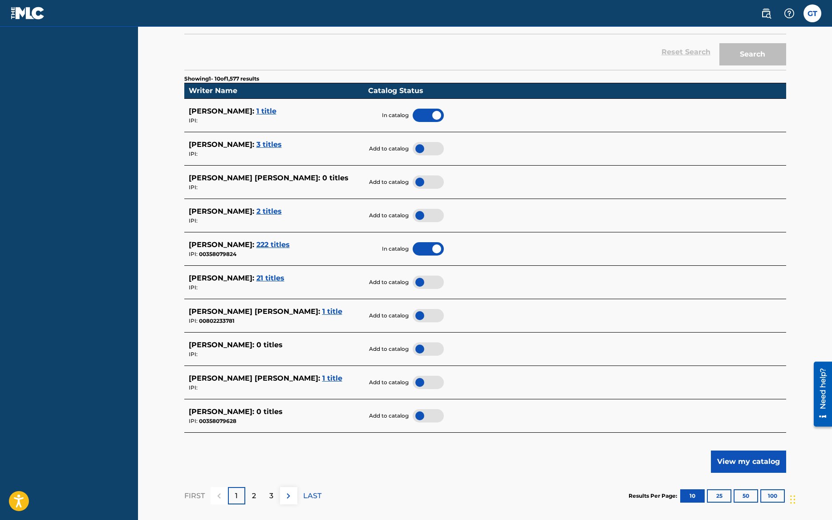
click at [256, 278] on span "21 titles" at bounding box center [270, 278] width 28 height 8
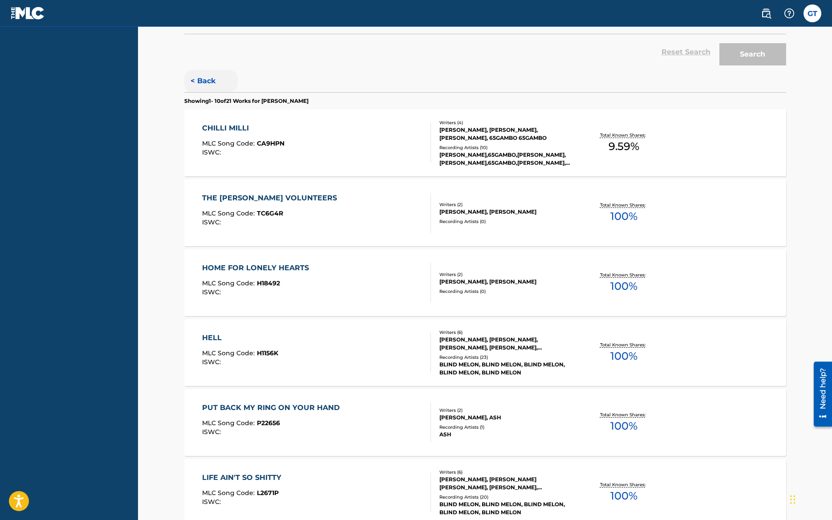
click at [200, 80] on button "< Back" at bounding box center [210, 81] width 53 height 22
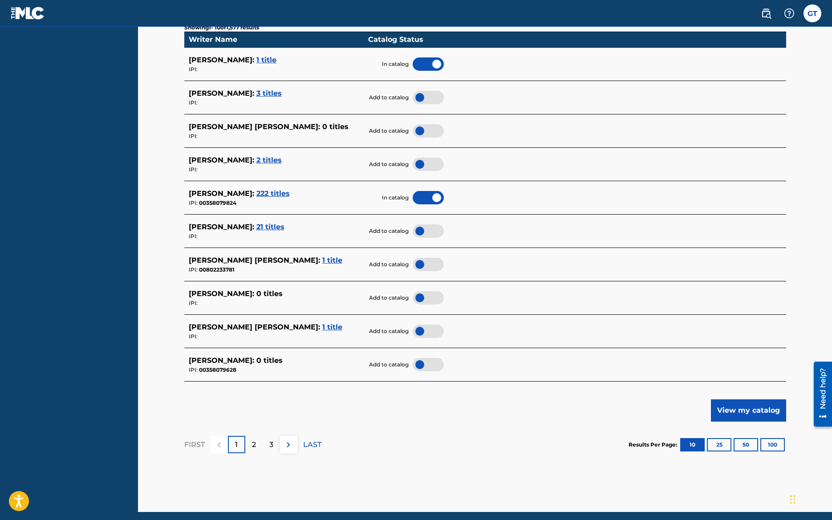
scroll to position [266, 0]
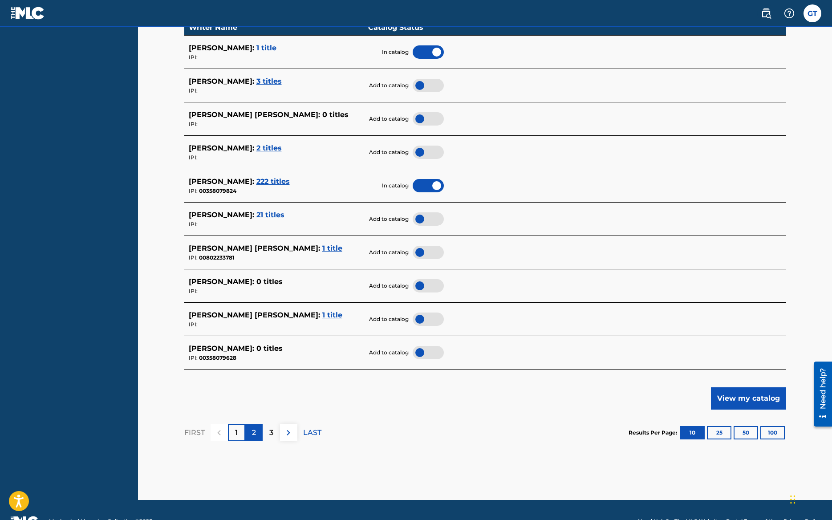
click at [254, 433] on p "2" at bounding box center [254, 432] width 4 height 11
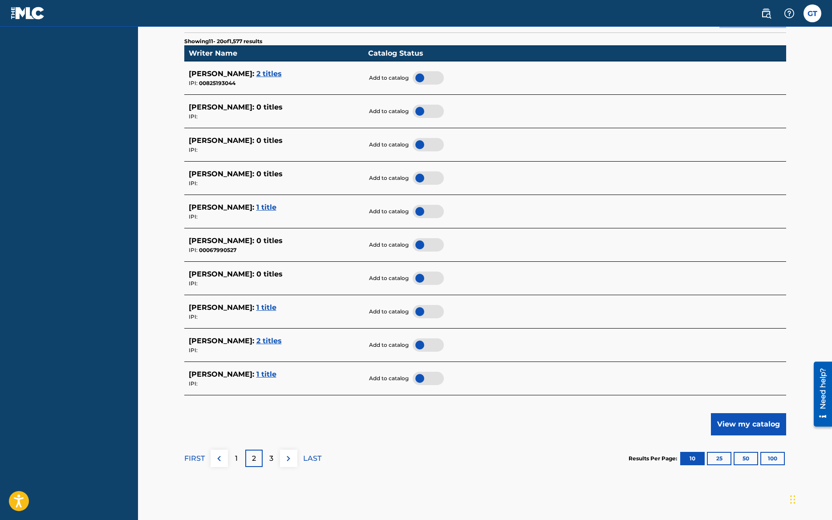
scroll to position [242, 0]
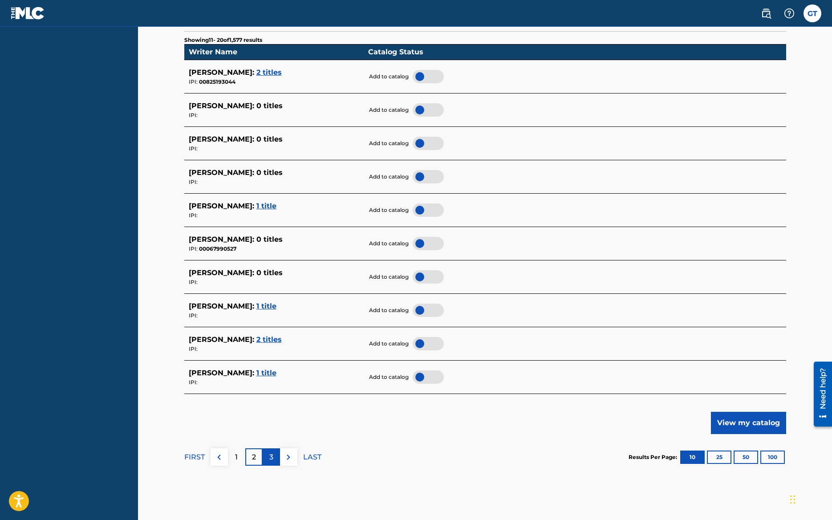
click at [271, 456] on p "3" at bounding box center [271, 457] width 4 height 11
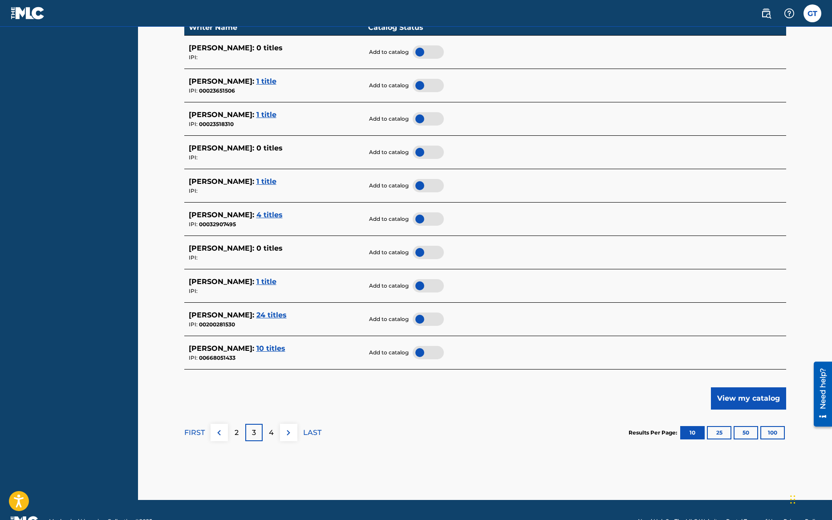
scroll to position [269, 0]
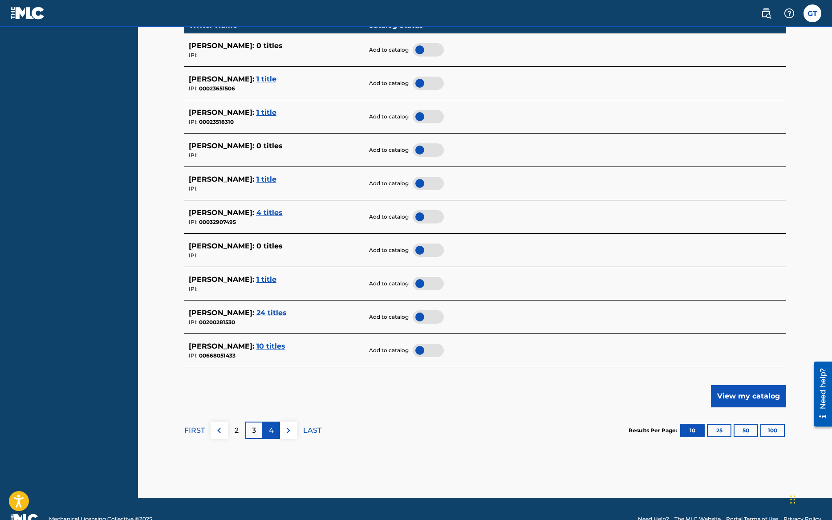
click at [269, 428] on p "4" at bounding box center [271, 430] width 5 height 11
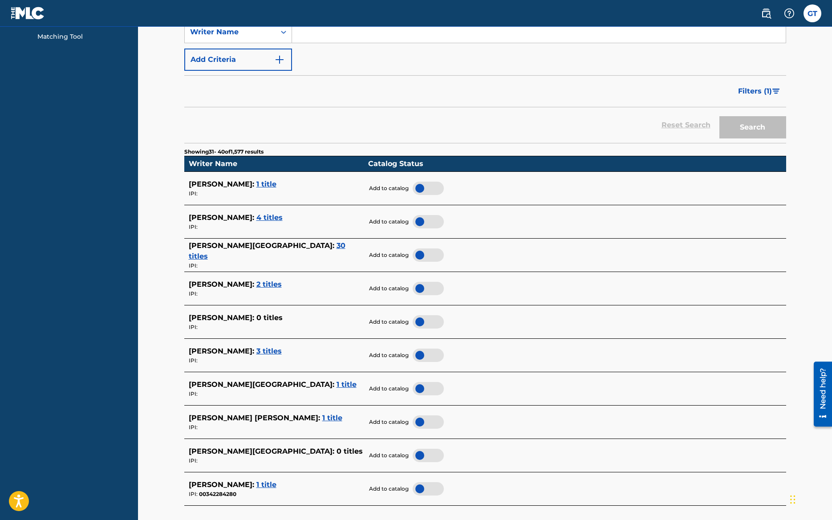
scroll to position [289, 0]
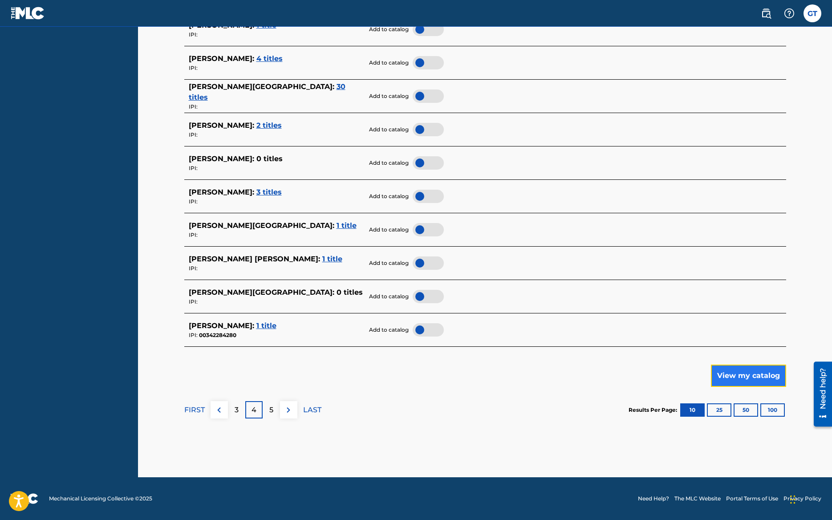
click at [734, 371] on button "View my catalog" at bounding box center [748, 376] width 75 height 22
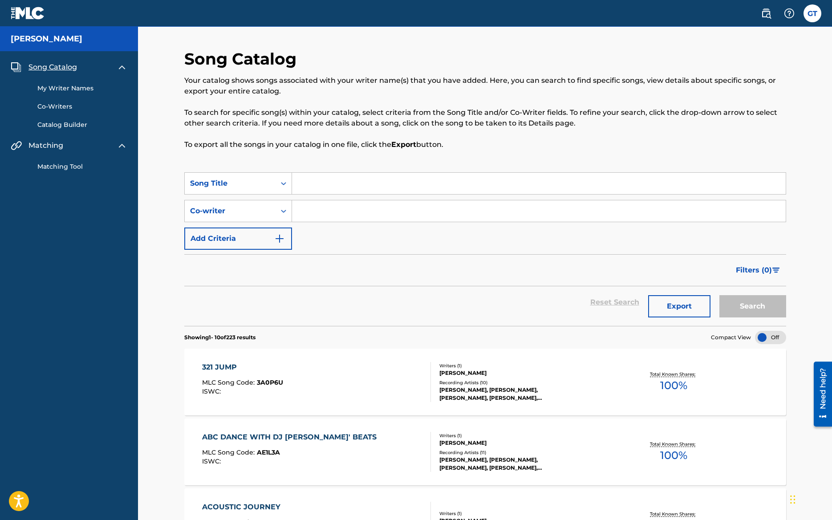
click at [80, 89] on link "My Writer Names" at bounding box center [82, 88] width 90 height 9
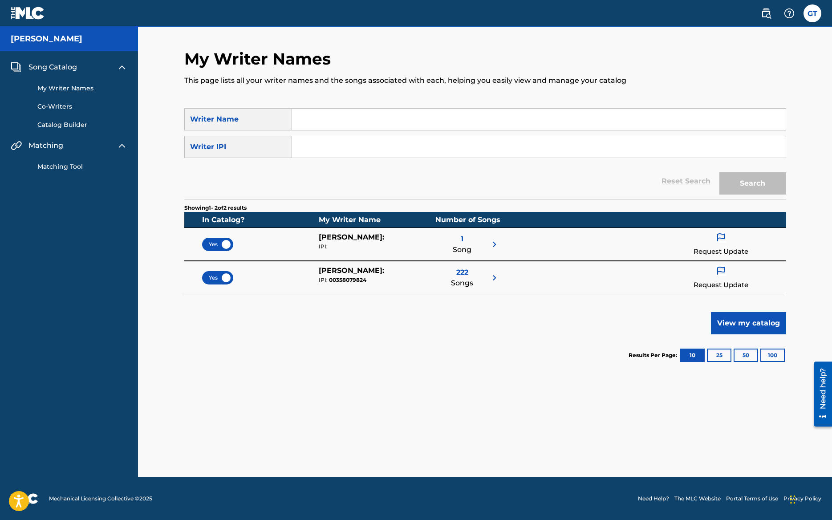
click at [65, 124] on link "Catalog Builder" at bounding box center [82, 124] width 90 height 9
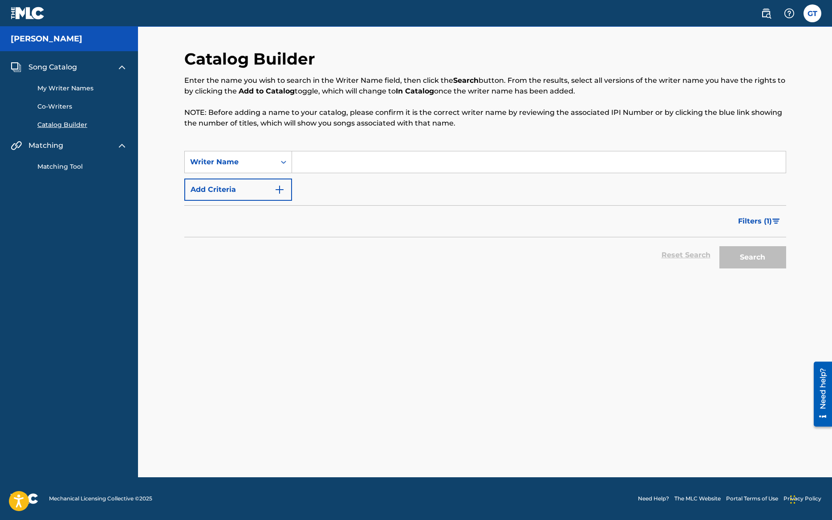
click at [49, 64] on span "Song Catalog" at bounding box center [52, 67] width 49 height 11
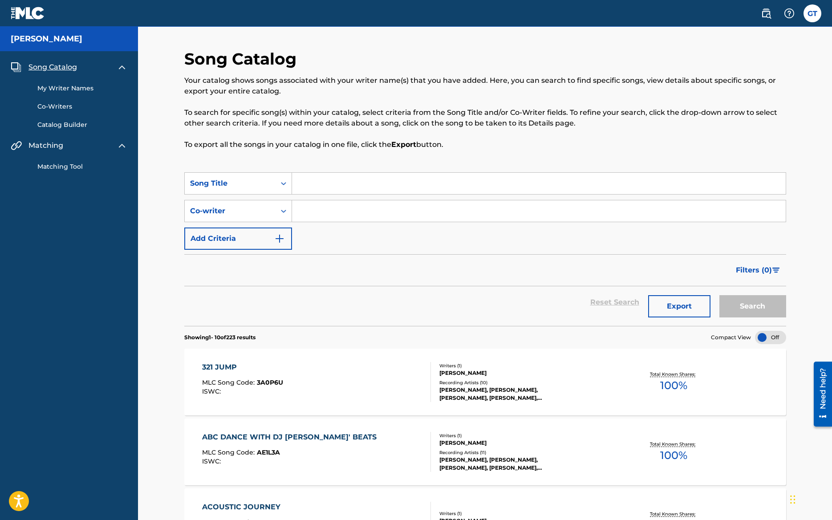
click at [304, 186] on input "Search Form" at bounding box center [539, 183] width 494 height 21
type input "morning girl"
click at [747, 309] on button "Search" at bounding box center [753, 306] width 67 height 22
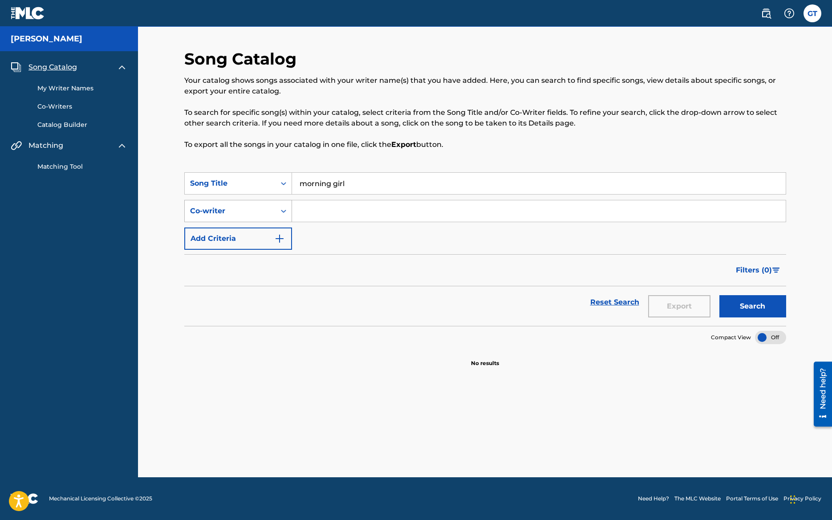
click at [280, 210] on icon "Search Form" at bounding box center [283, 211] width 9 height 9
click at [330, 208] on input "Search Form" at bounding box center [539, 210] width 494 height 21
click at [281, 239] on img "Search Form" at bounding box center [279, 238] width 11 height 11
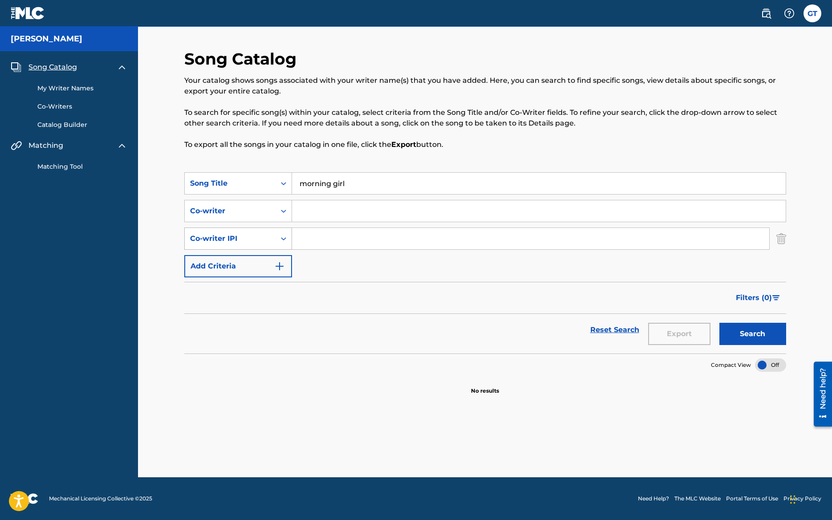
click at [285, 241] on icon "Search Form" at bounding box center [283, 238] width 9 height 9
click at [233, 282] on div "Recorded By" at bounding box center [238, 283] width 107 height 22
click at [305, 240] on input "Search Form" at bounding box center [530, 238] width 477 height 21
type input "drew young"
click at [769, 332] on button "Search" at bounding box center [753, 334] width 67 height 22
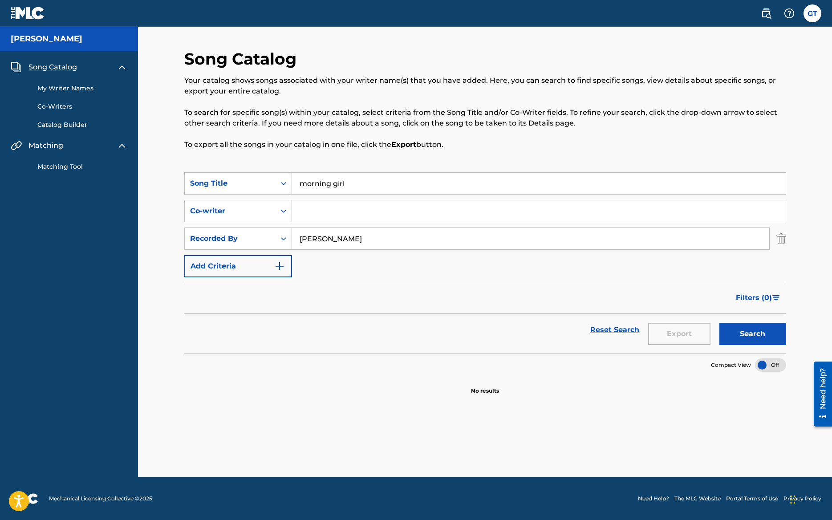
click at [312, 213] on input "Search Form" at bounding box center [539, 210] width 494 height 21
type input "D"
type input "Andrew Young"
drag, startPoint x: 348, startPoint y: 238, endPoint x: 292, endPoint y: 236, distance: 56.1
click at [292, 236] on input "drew young" at bounding box center [530, 238] width 477 height 21
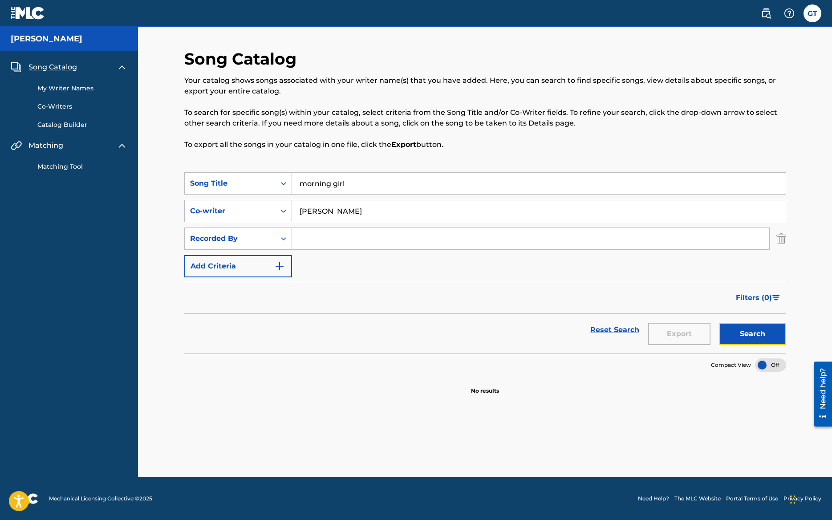
click at [745, 338] on button "Search" at bounding box center [753, 334] width 67 height 22
